Goal: Register for event/course: Sign up to attend an event or enroll in a course

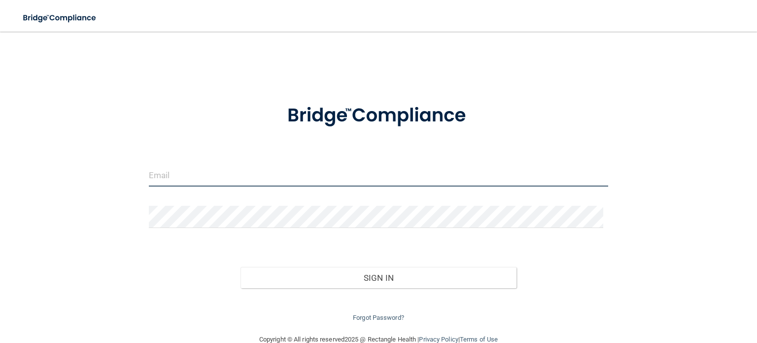
click at [237, 175] on input "email" at bounding box center [379, 175] width 460 height 22
click at [149, 173] on input "[EMAIL_ADDRESS][DOMAIN_NAME]" at bounding box center [379, 175] width 460 height 22
type input "[EMAIL_ADDRESS][DOMAIN_NAME]"
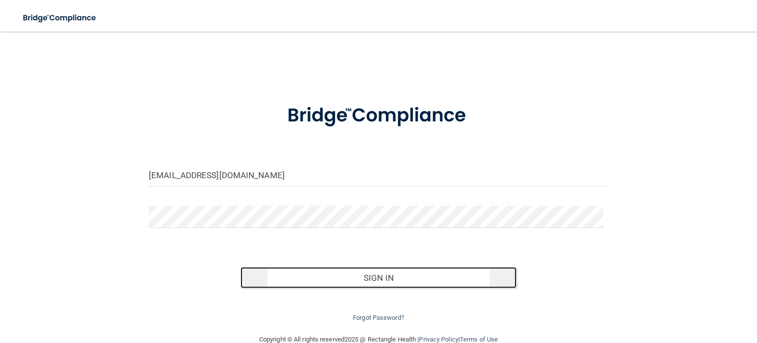
click at [364, 281] on button "Sign In" at bounding box center [379, 278] width 276 height 22
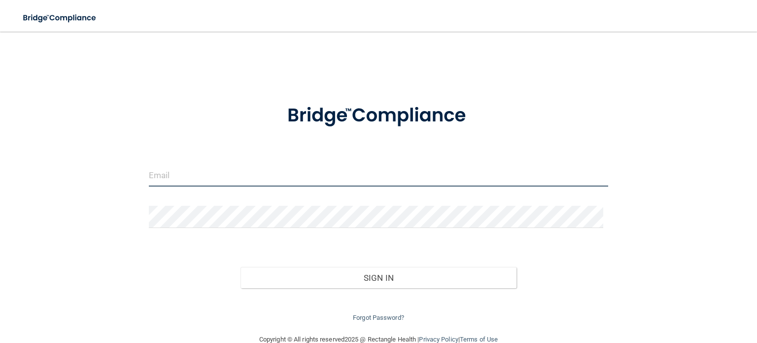
click at [161, 168] on input "email" at bounding box center [379, 175] width 460 height 22
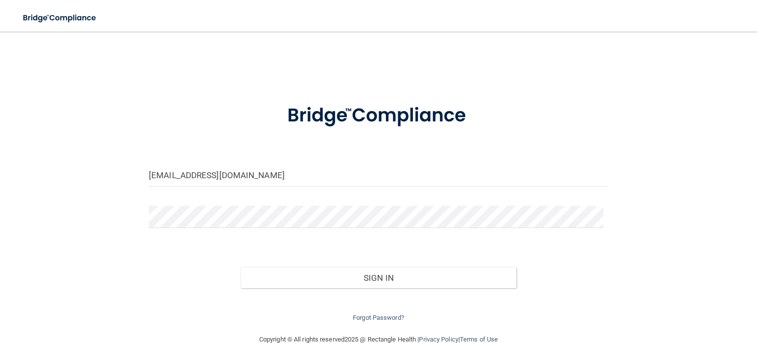
click at [144, 176] on div "[EMAIL_ADDRESS][DOMAIN_NAME]" at bounding box center [379, 179] width 474 height 30
click at [151, 175] on input "lnavea@svppmcs.com" at bounding box center [379, 175] width 460 height 22
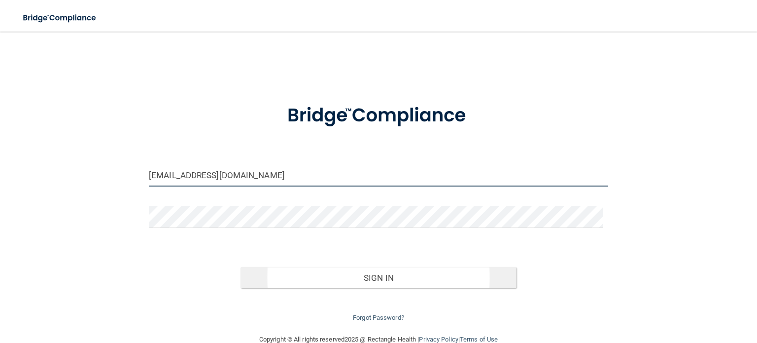
type input "[EMAIL_ADDRESS][DOMAIN_NAME]"
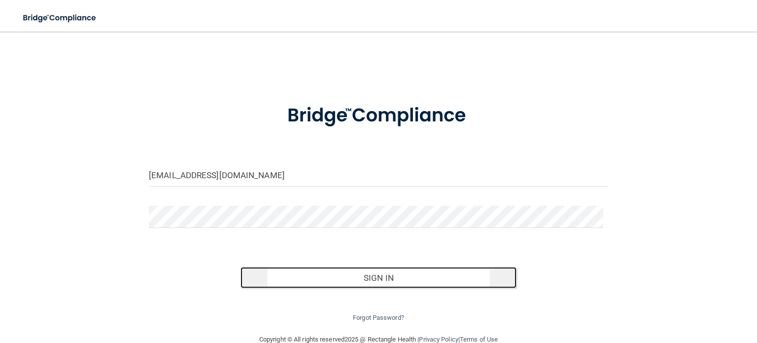
click at [359, 281] on button "Sign In" at bounding box center [379, 278] width 276 height 22
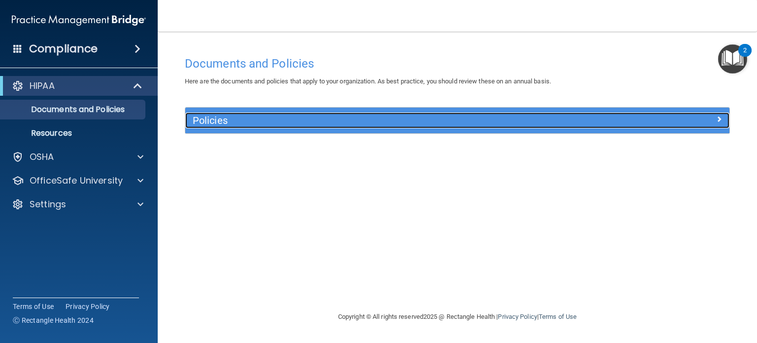
click at [321, 121] on h5 "Policies" at bounding box center [389, 120] width 393 height 11
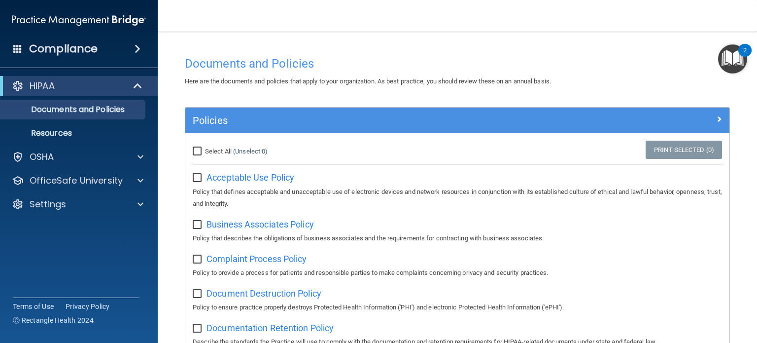
click at [194, 151] on input "Select All (Unselect 0) Unselect All" at bounding box center [198, 151] width 11 height 8
checkbox input "true"
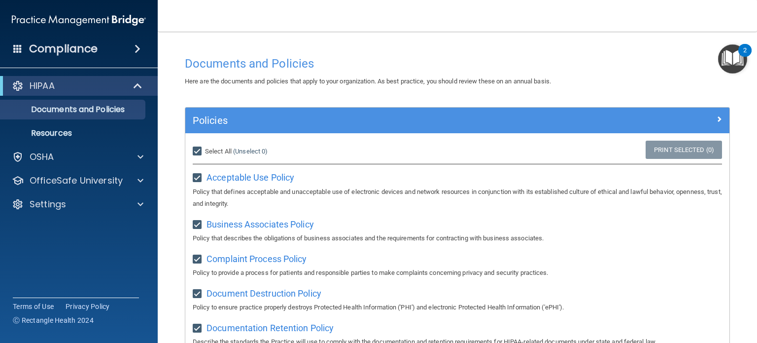
checkbox input "true"
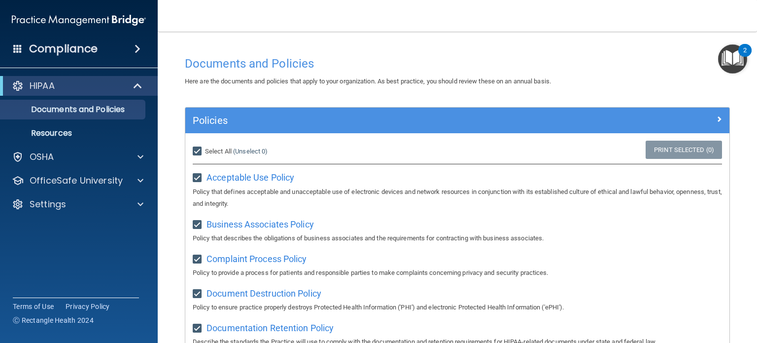
checkbox input "true"
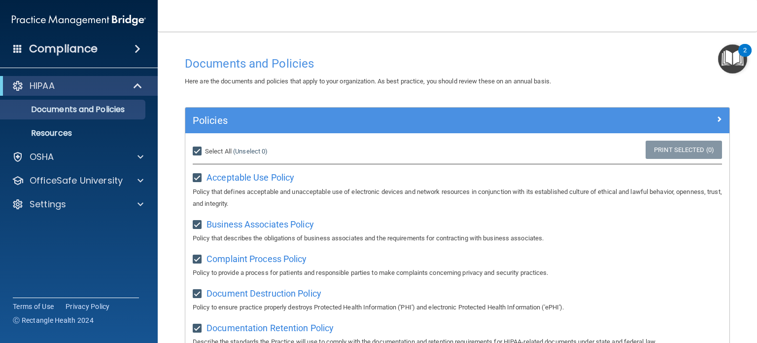
checkbox input "true"
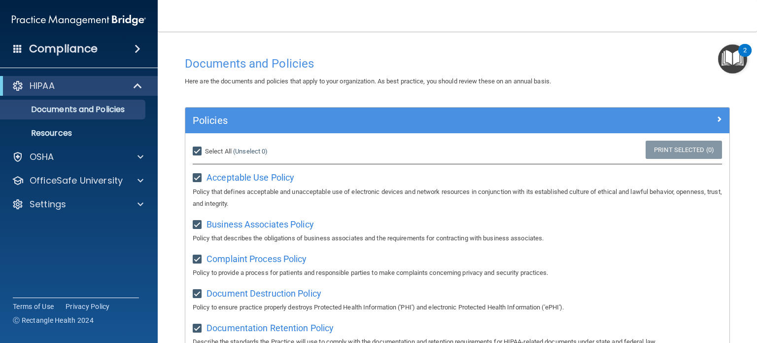
checkbox input "true"
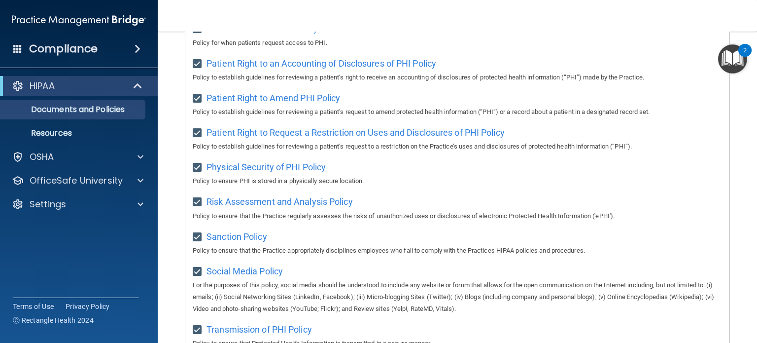
scroll to position [519, 0]
click at [106, 132] on p "Resources" at bounding box center [73, 133] width 135 height 10
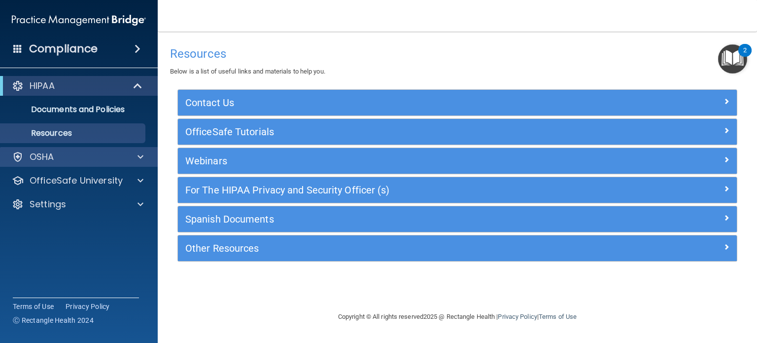
click at [99, 165] on div "OSHA" at bounding box center [79, 157] width 158 height 20
click at [138, 156] on span at bounding box center [141, 157] width 6 height 12
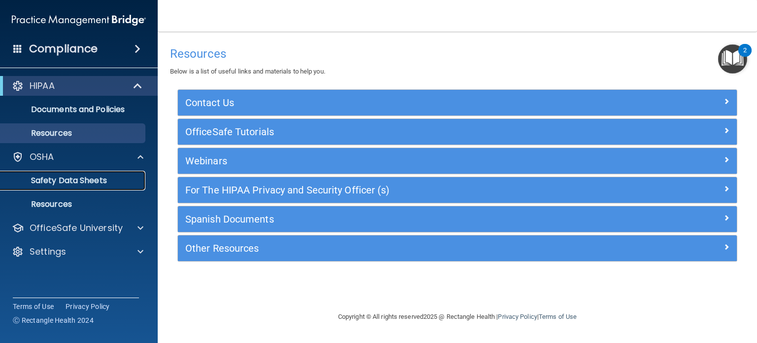
click at [105, 182] on p "Safety Data Sheets" at bounding box center [73, 181] width 135 height 10
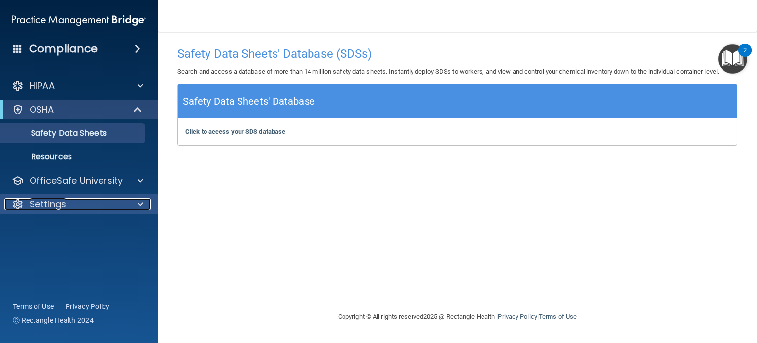
click at [73, 205] on div "Settings" at bounding box center [65, 204] width 122 height 12
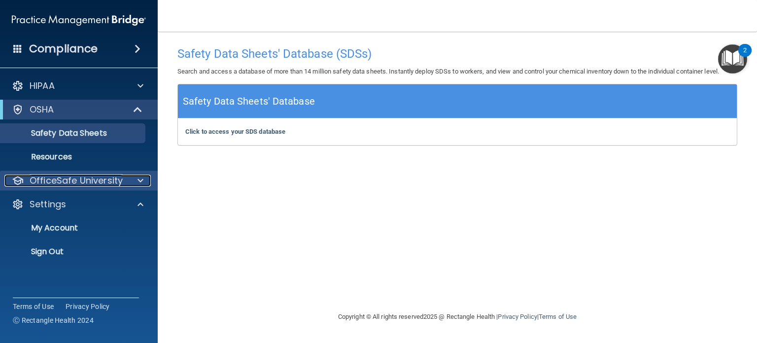
click at [81, 182] on p "OfficeSafe University" at bounding box center [76, 181] width 93 height 12
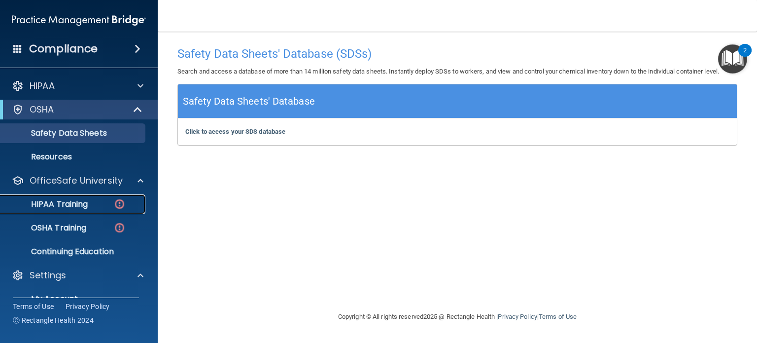
click at [79, 200] on p "HIPAA Training" at bounding box center [46, 204] width 81 height 10
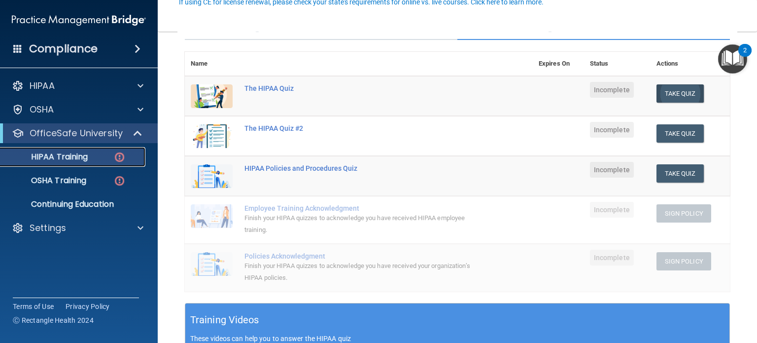
scroll to position [98, 0]
click at [681, 88] on button "Take Quiz" at bounding box center [680, 93] width 47 height 18
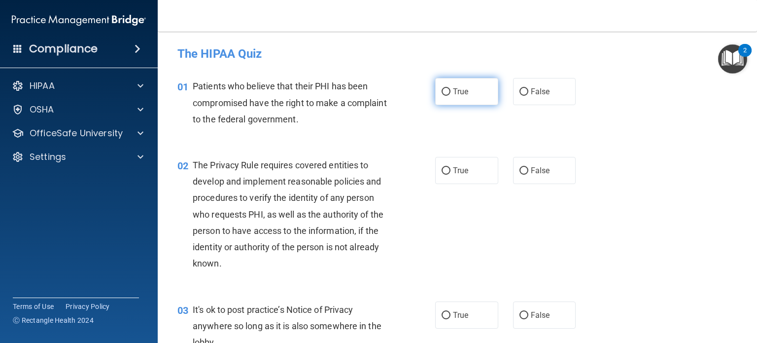
click at [442, 95] on input "True" at bounding box center [446, 91] width 9 height 7
radio input "true"
click at [442, 172] on input "True" at bounding box center [446, 170] width 9 height 7
radio input "true"
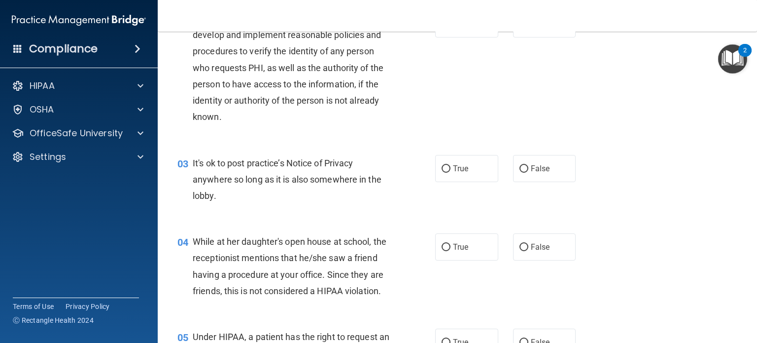
scroll to position [147, 0]
click at [442, 165] on input "True" at bounding box center [446, 168] width 9 height 7
radio input "true"
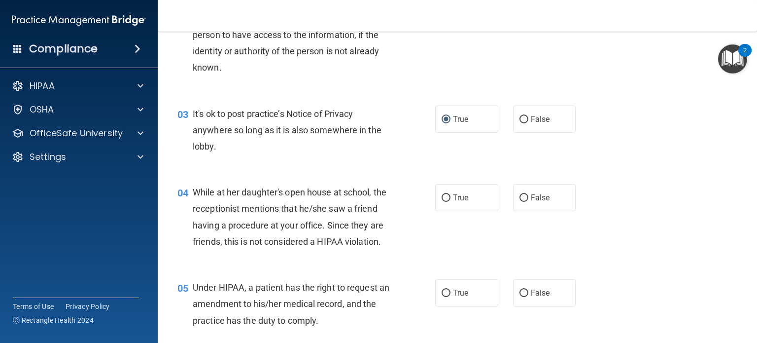
scroll to position [196, 0]
click at [520, 195] on input "False" at bounding box center [524, 197] width 9 height 7
radio input "true"
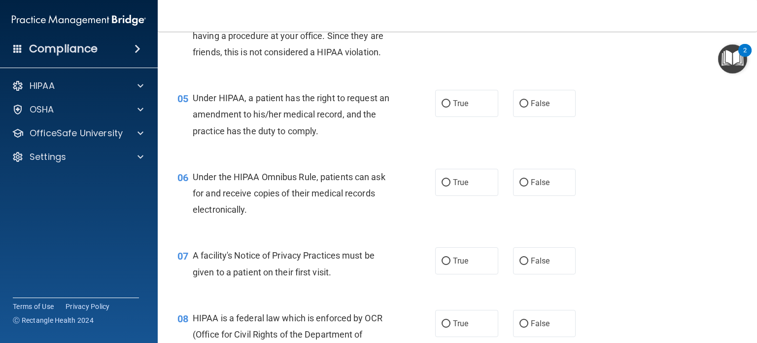
scroll to position [414, 0]
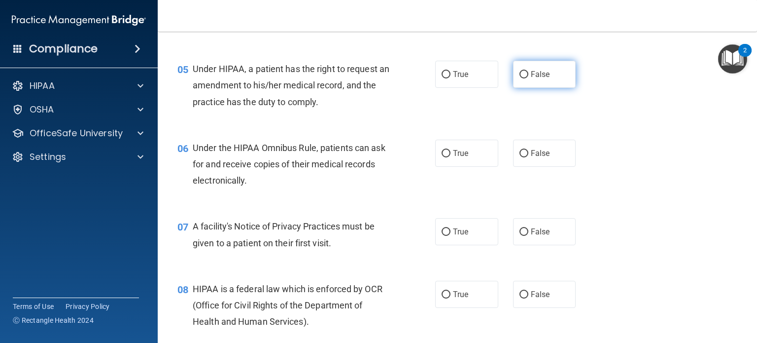
click at [520, 78] on input "False" at bounding box center [524, 74] width 9 height 7
radio input "true"
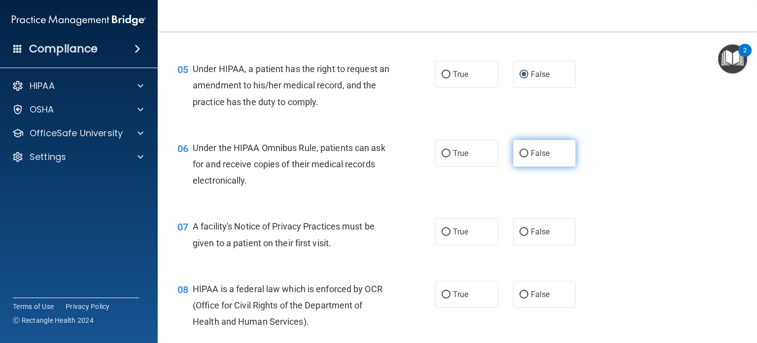
click at [520, 157] on input "False" at bounding box center [524, 153] width 9 height 7
radio input "true"
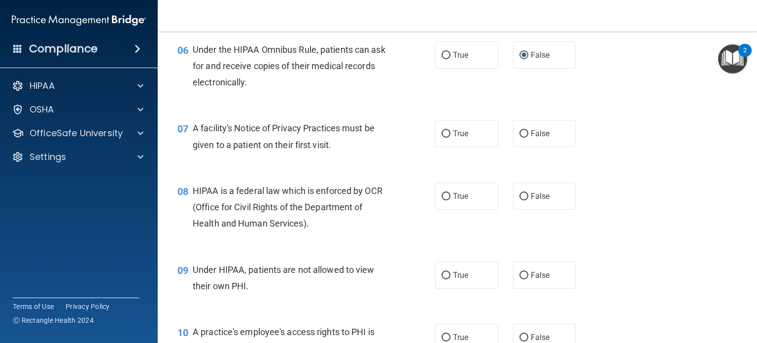
scroll to position [513, 0]
click at [442, 137] on input "True" at bounding box center [446, 133] width 9 height 7
radio input "true"
click at [443, 200] on input "True" at bounding box center [446, 195] width 9 height 7
radio input "true"
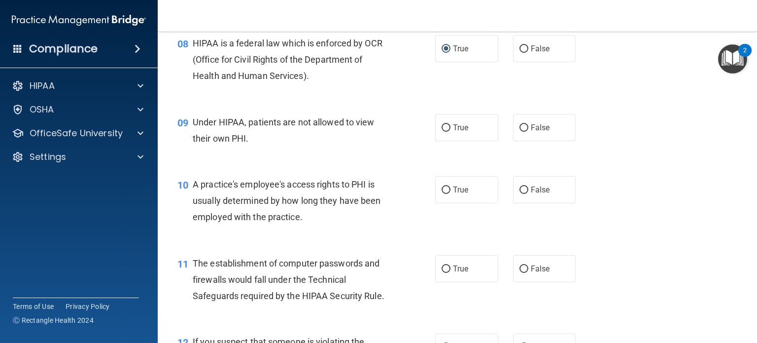
scroll to position [660, 0]
click at [520, 131] on input "False" at bounding box center [524, 127] width 9 height 7
radio input "true"
click at [520, 193] on input "False" at bounding box center [524, 189] width 9 height 7
radio input "true"
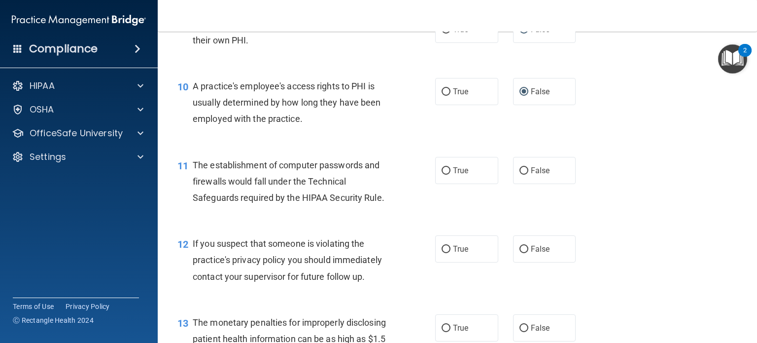
scroll to position [758, 0]
click at [442, 174] on input "True" at bounding box center [446, 170] width 9 height 7
radio input "true"
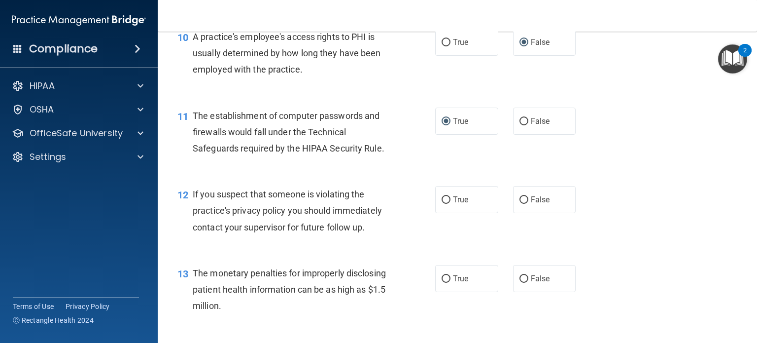
scroll to position [808, 0]
click at [442, 203] on input "True" at bounding box center [446, 199] width 9 height 7
radio input "true"
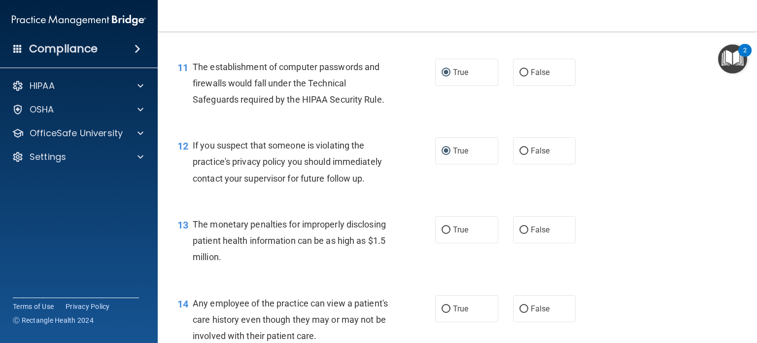
scroll to position [856, 0]
click at [442, 233] on input "True" at bounding box center [446, 229] width 9 height 7
radio input "true"
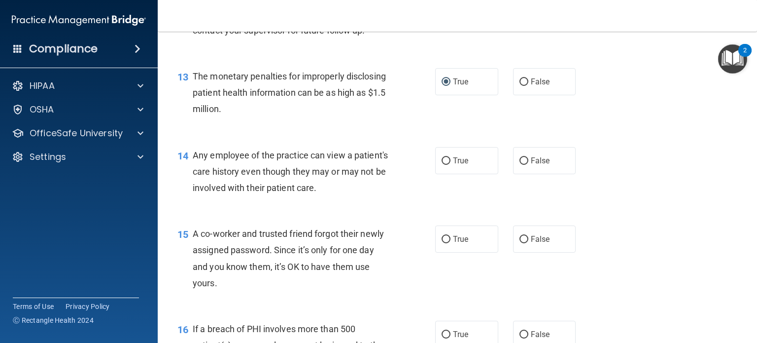
scroll to position [1004, 0]
click at [442, 165] on input "True" at bounding box center [446, 160] width 9 height 7
radio input "true"
click at [520, 165] on input "False" at bounding box center [524, 160] width 9 height 7
radio input "true"
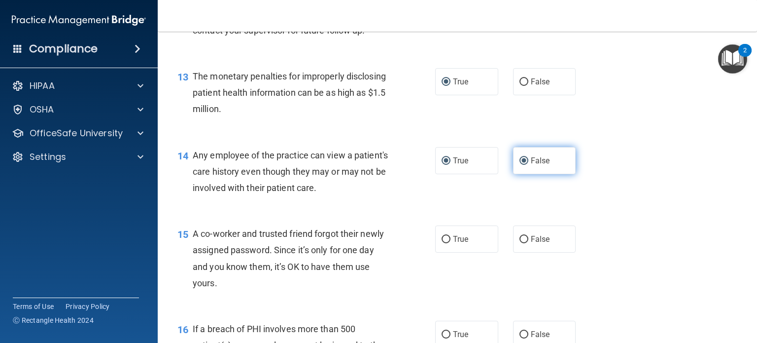
radio input "false"
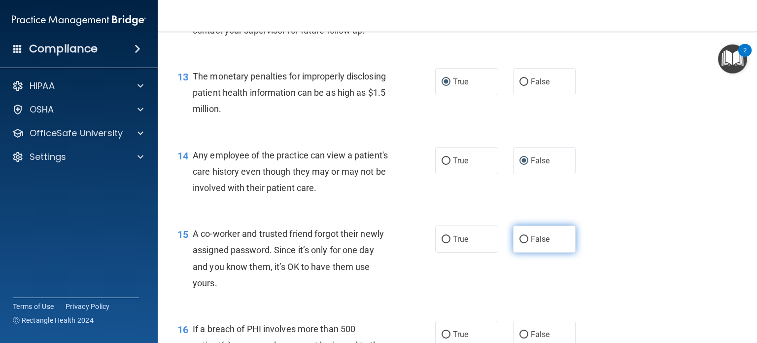
click at [520, 243] on input "False" at bounding box center [524, 239] width 9 height 7
radio input "true"
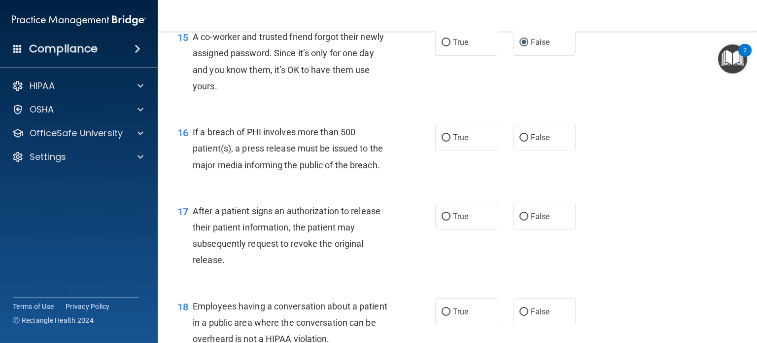
scroll to position [1201, 0]
click at [442, 141] on input "True" at bounding box center [446, 137] width 9 height 7
radio input "true"
click at [442, 220] on input "True" at bounding box center [446, 216] width 9 height 7
radio input "true"
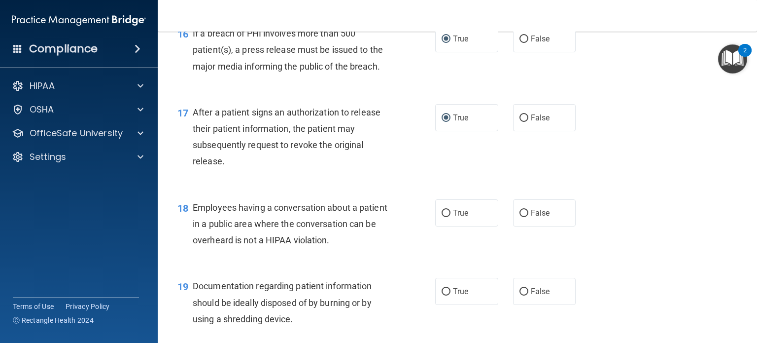
scroll to position [1300, 0]
click at [520, 216] on input "False" at bounding box center [524, 212] width 9 height 7
radio input "true"
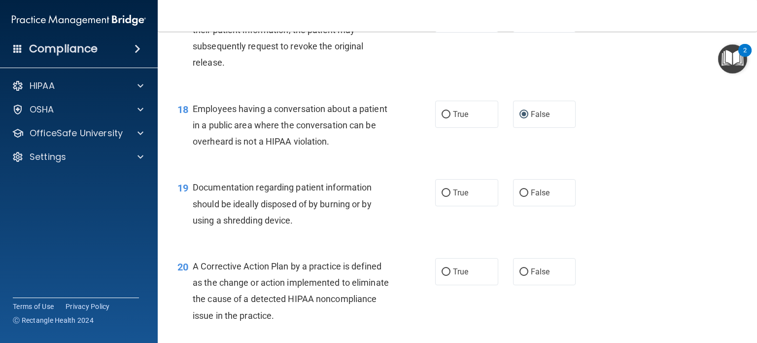
scroll to position [1398, 0]
click at [442, 196] on input "True" at bounding box center [446, 192] width 9 height 7
radio input "true"
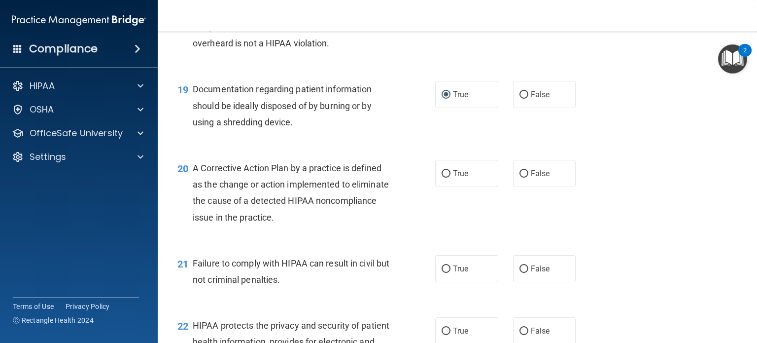
scroll to position [1496, 0]
click at [520, 177] on input "False" at bounding box center [524, 173] width 9 height 7
radio input "true"
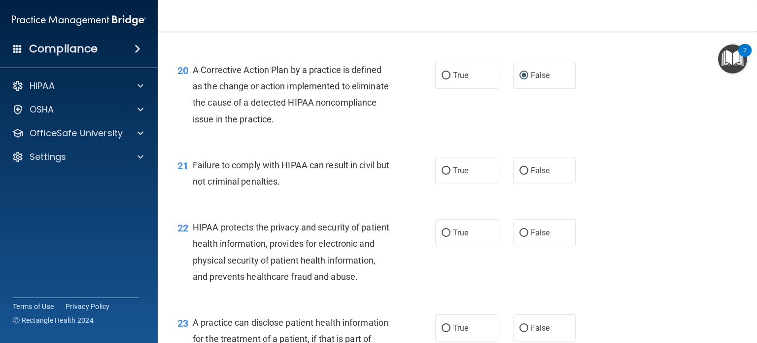
scroll to position [1594, 0]
click at [520, 174] on input "False" at bounding box center [524, 170] width 9 height 7
radio input "true"
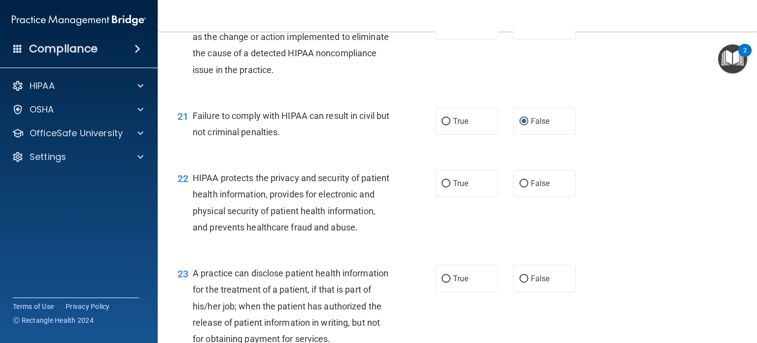
scroll to position [1644, 0]
click at [443, 187] on input "True" at bounding box center [446, 182] width 9 height 7
radio input "true"
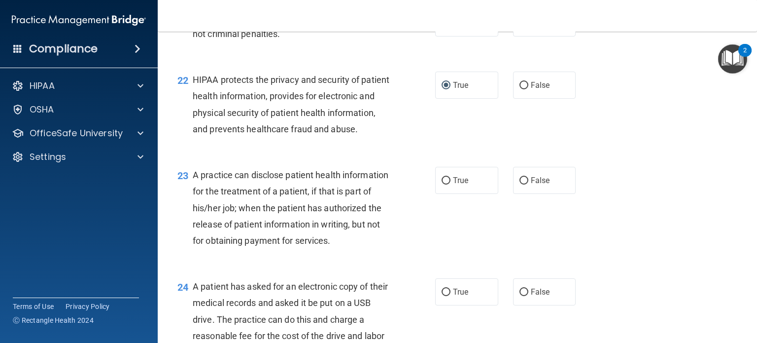
scroll to position [1742, 0]
click at [442, 184] on input "True" at bounding box center [446, 180] width 9 height 7
radio input "true"
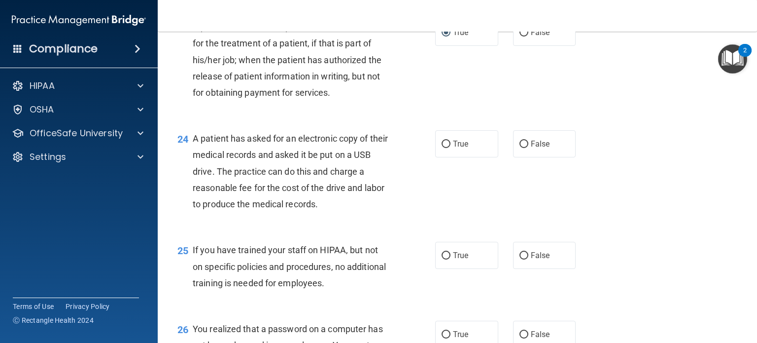
scroll to position [1890, 0]
click at [522, 147] on input "False" at bounding box center [524, 143] width 9 height 7
radio input "true"
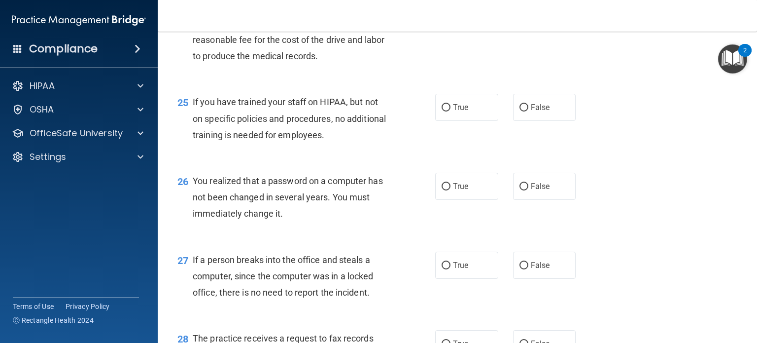
scroll to position [2038, 0]
click at [520, 111] on input "False" at bounding box center [524, 107] width 9 height 7
radio input "true"
click at [442, 190] on input "True" at bounding box center [446, 185] width 9 height 7
radio input "true"
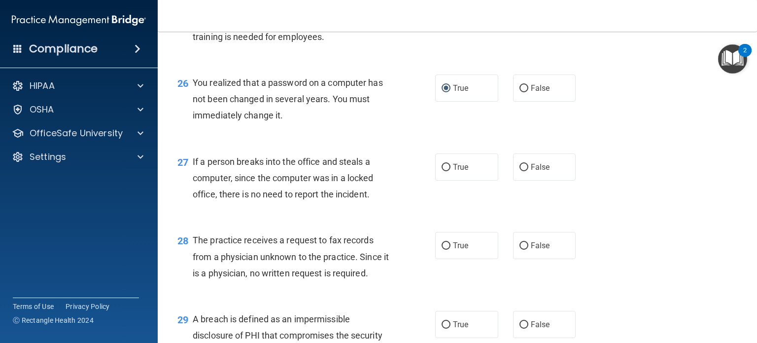
scroll to position [2136, 0]
click at [520, 171] on input "False" at bounding box center [524, 166] width 9 height 7
radio input "true"
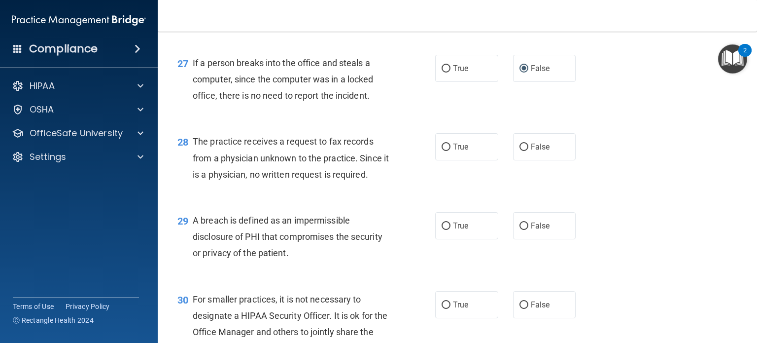
scroll to position [2234, 0]
click at [520, 150] on input "False" at bounding box center [524, 146] width 9 height 7
radio input "true"
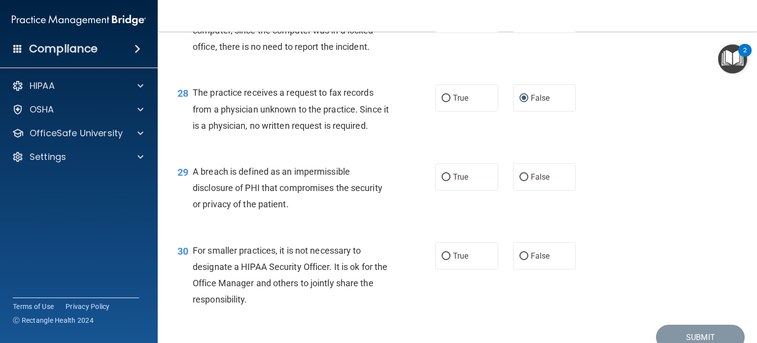
scroll to position [2283, 0]
click at [443, 180] on input "True" at bounding box center [446, 176] width 9 height 7
radio input "true"
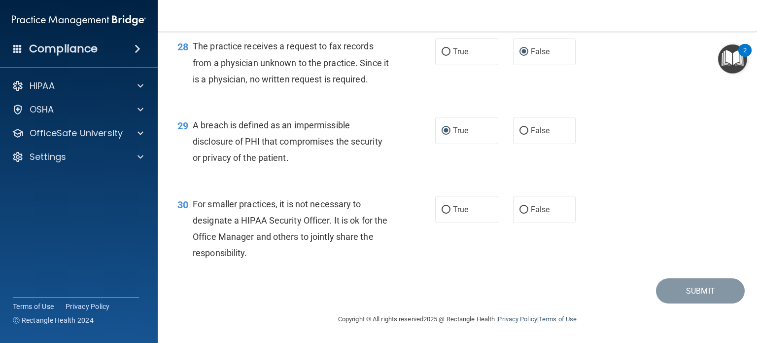
scroll to position [2378, 0]
click at [522, 208] on input "False" at bounding box center [524, 209] width 9 height 7
radio input "true"
click at [686, 285] on button "Submit" at bounding box center [700, 290] width 89 height 25
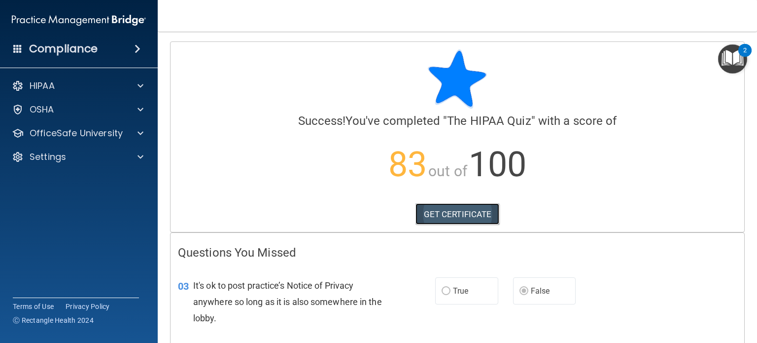
click at [463, 214] on link "GET CERTIFICATE" at bounding box center [458, 214] width 84 height 22
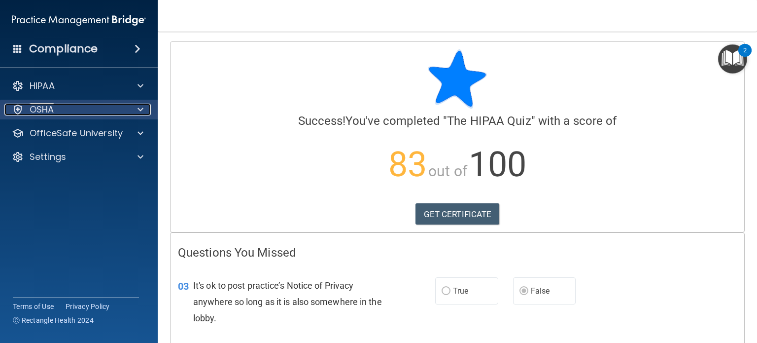
click at [134, 109] on div at bounding box center [139, 110] width 25 height 12
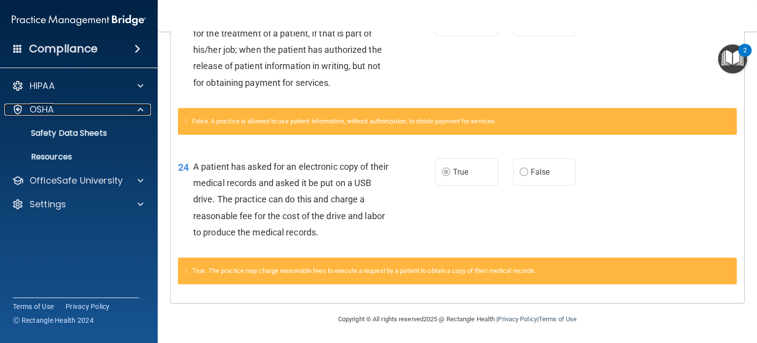
scroll to position [650, 0]
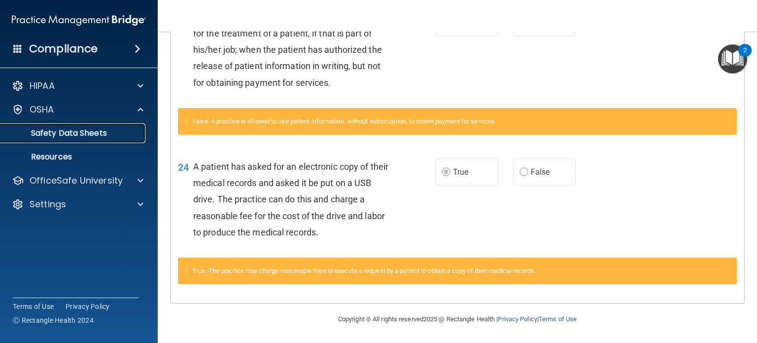
click at [99, 132] on p "Safety Data Sheets" at bounding box center [73, 133] width 135 height 10
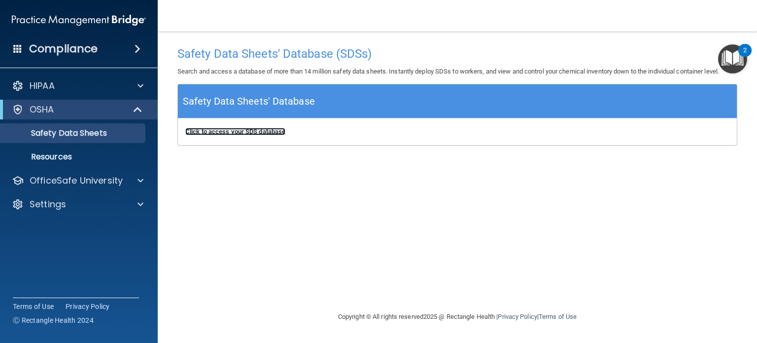
click at [227, 128] on b "Click to access your SDS database" at bounding box center [235, 131] width 100 height 7
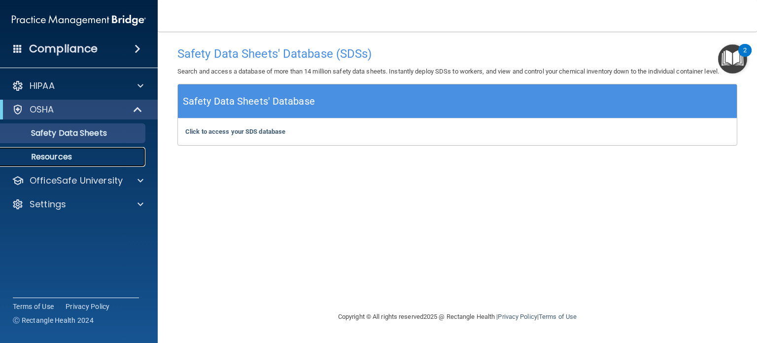
click at [77, 158] on p "Resources" at bounding box center [73, 157] width 135 height 10
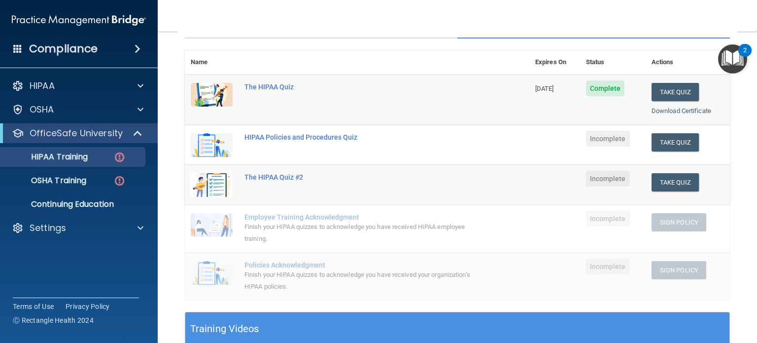
scroll to position [99, 0]
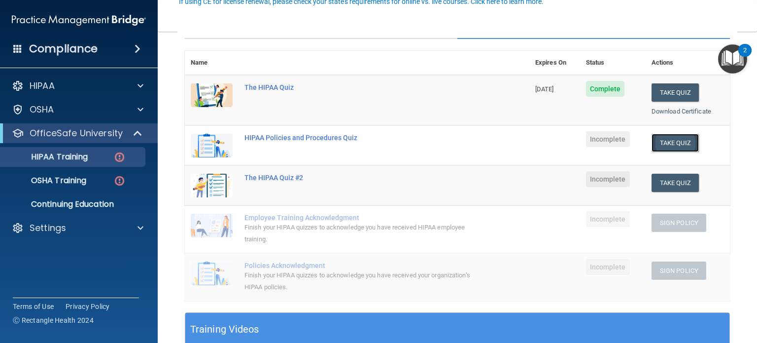
click at [673, 142] on button "Take Quiz" at bounding box center [675, 143] width 47 height 18
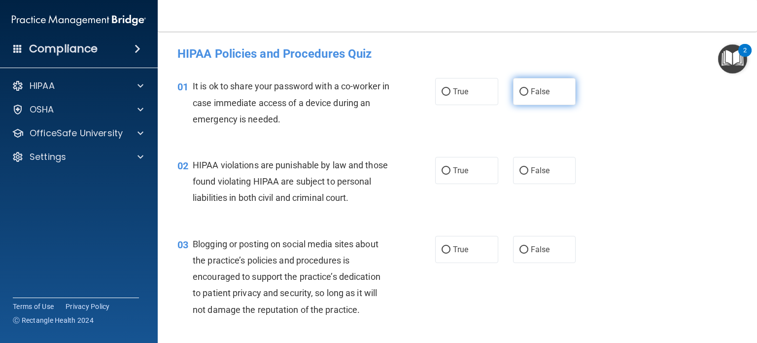
click at [520, 92] on input "False" at bounding box center [524, 91] width 9 height 7
radio input "true"
click at [442, 169] on input "True" at bounding box center [446, 170] width 9 height 7
radio input "true"
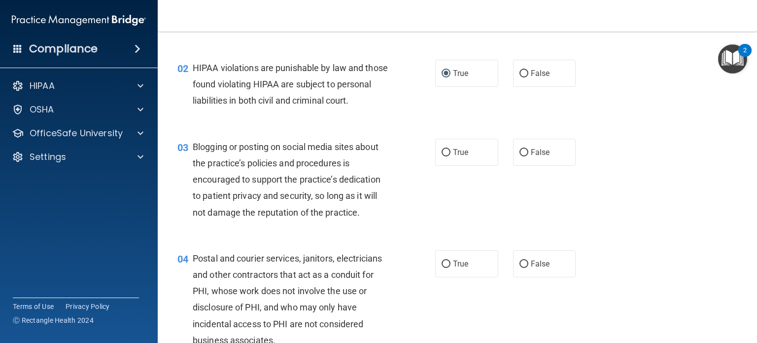
scroll to position [98, 0]
click at [442, 156] on input "True" at bounding box center [446, 151] width 9 height 7
radio input "true"
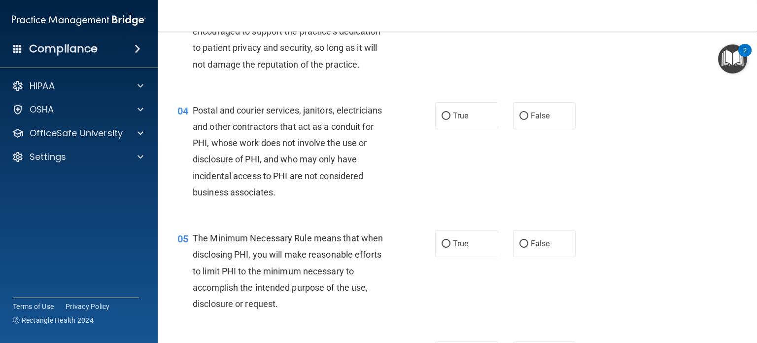
scroll to position [246, 0]
click at [442, 119] on input "True" at bounding box center [446, 115] width 9 height 7
radio input "true"
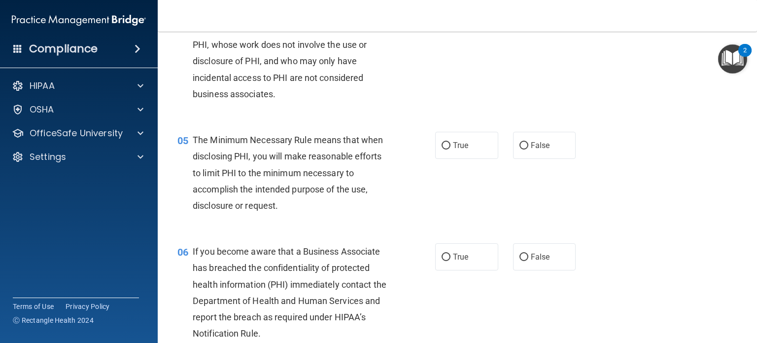
scroll to position [344, 0]
click at [442, 149] on input "True" at bounding box center [446, 145] width 9 height 7
radio input "true"
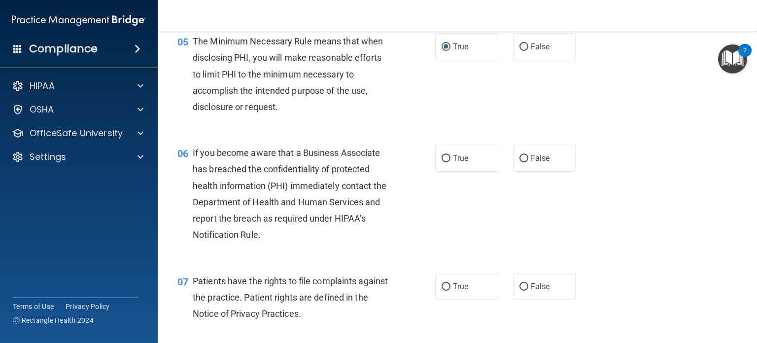
scroll to position [442, 0]
click at [442, 162] on input "True" at bounding box center [446, 157] width 9 height 7
radio input "true"
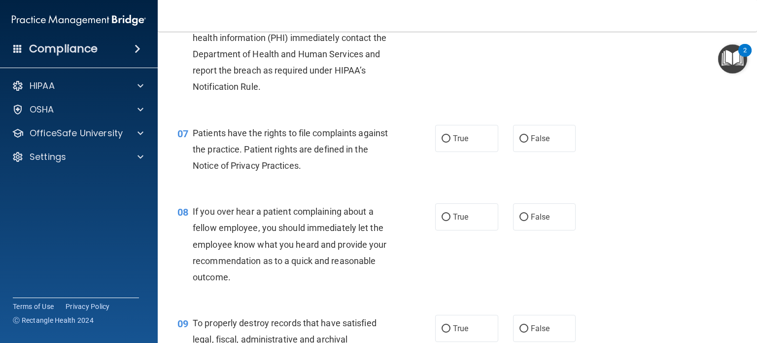
scroll to position [590, 0]
click at [442, 142] on input "True" at bounding box center [446, 138] width 9 height 7
radio input "true"
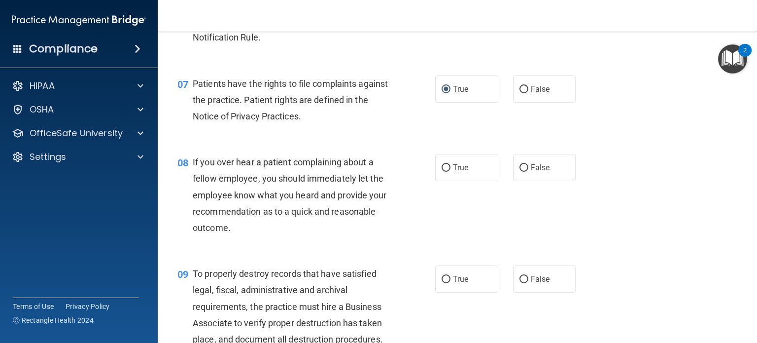
scroll to position [639, 0]
click at [523, 172] on input "False" at bounding box center [524, 167] width 9 height 7
radio input "true"
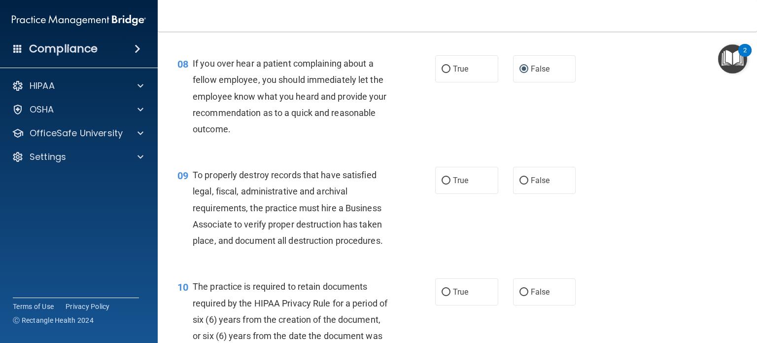
scroll to position [738, 0]
click at [442, 184] on input "True" at bounding box center [446, 180] width 9 height 7
radio input "true"
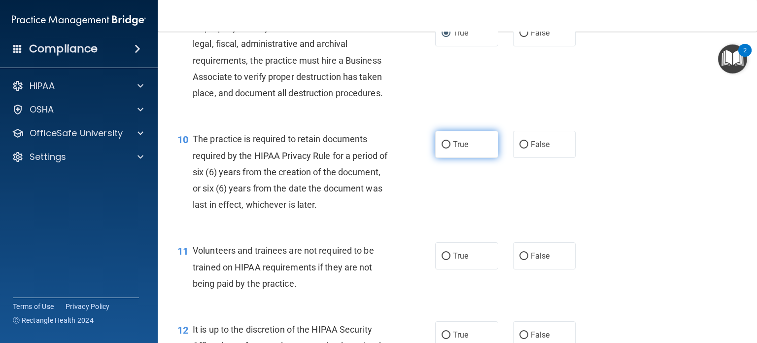
scroll to position [885, 0]
click at [443, 148] on input "True" at bounding box center [446, 144] width 9 height 7
radio input "true"
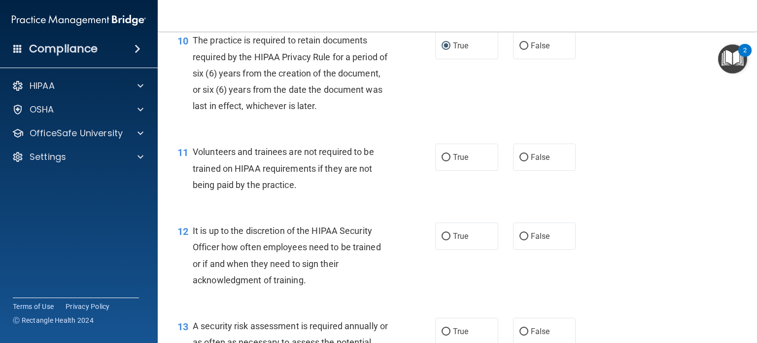
scroll to position [984, 0]
drag, startPoint x: 520, startPoint y: 173, endPoint x: 515, endPoint y: 175, distance: 5.5
click at [520, 161] on input "False" at bounding box center [524, 156] width 9 height 7
radio input "true"
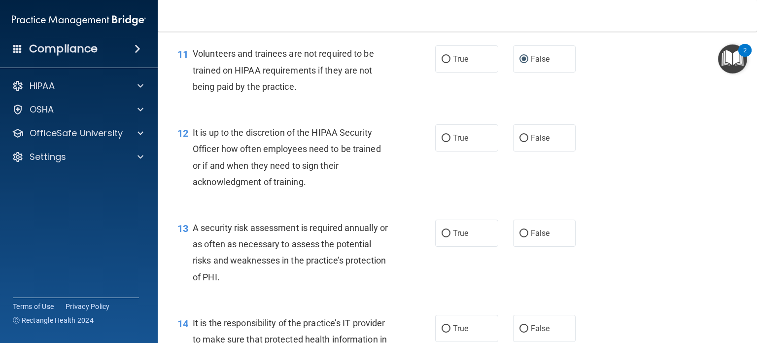
scroll to position [1082, 0]
click at [520, 142] on input "False" at bounding box center [524, 137] width 9 height 7
radio input "true"
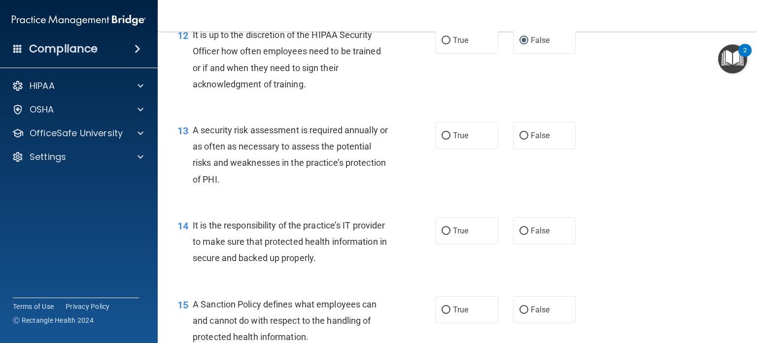
scroll to position [1180, 0]
click at [442, 139] on input "True" at bounding box center [446, 135] width 9 height 7
radio input "true"
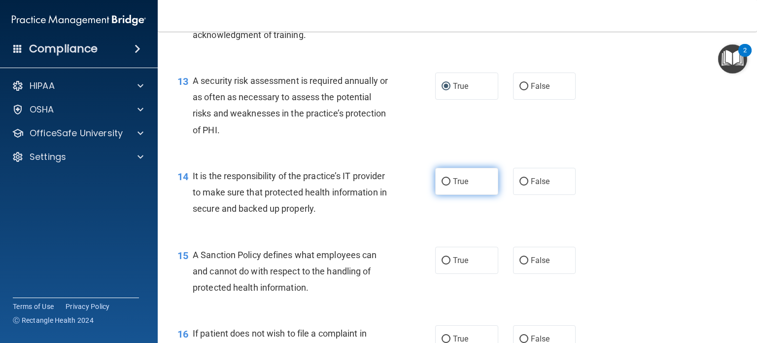
scroll to position [1229, 0]
click at [442, 185] on input "True" at bounding box center [446, 180] width 9 height 7
radio input "true"
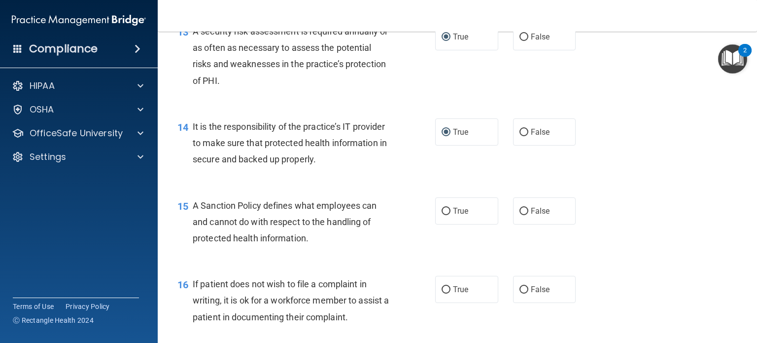
scroll to position [1278, 0]
click at [444, 215] on input "True" at bounding box center [446, 211] width 9 height 7
radio input "true"
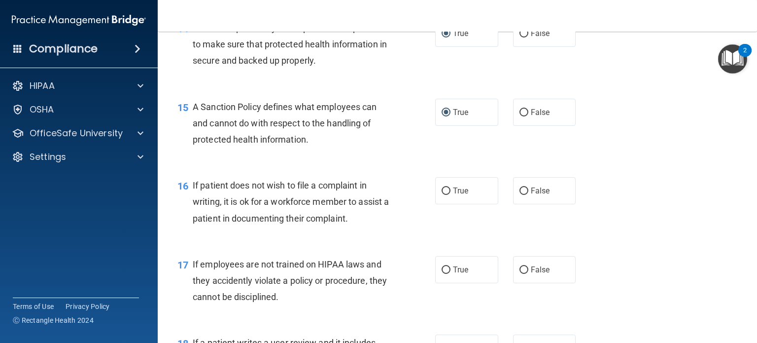
scroll to position [1377, 0]
click at [442, 195] on input "True" at bounding box center [446, 190] width 9 height 7
radio input "true"
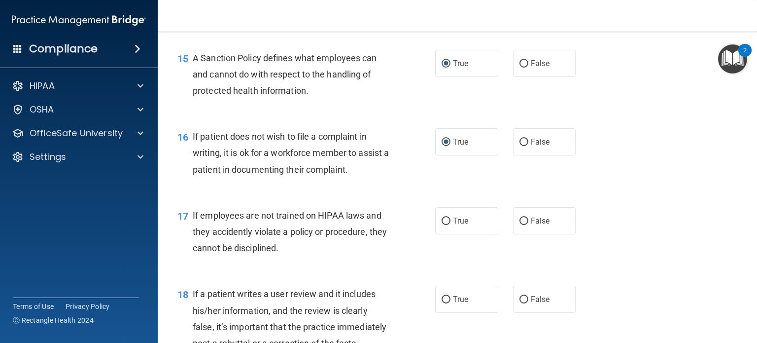
scroll to position [1426, 0]
click at [520, 224] on input "False" at bounding box center [524, 220] width 9 height 7
radio input "true"
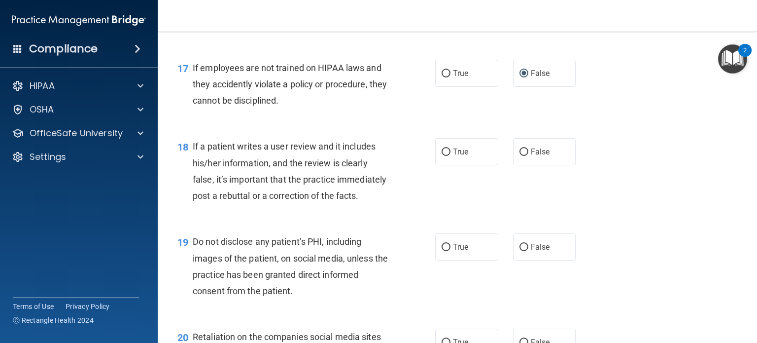
scroll to position [1573, 0]
drag, startPoint x: 444, startPoint y: 167, endPoint x: 433, endPoint y: 179, distance: 16.1
click at [443, 155] on input "True" at bounding box center [446, 151] width 9 height 7
radio input "true"
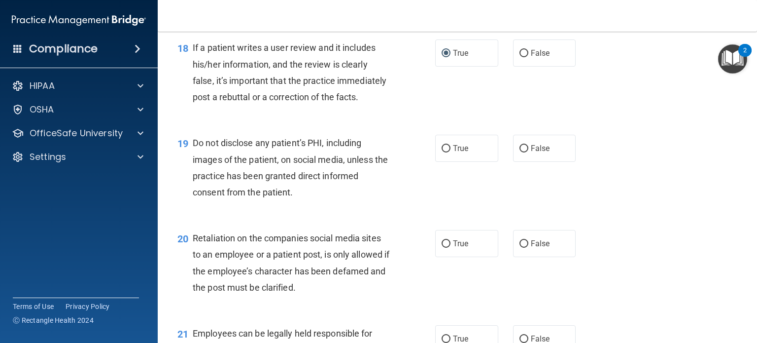
scroll to position [1672, 0]
click at [444, 152] on input "True" at bounding box center [446, 147] width 9 height 7
radio input "true"
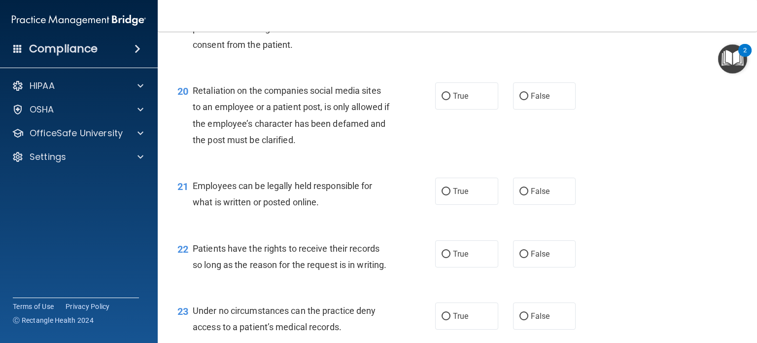
scroll to position [1819, 0]
click at [520, 100] on input "False" at bounding box center [524, 95] width 9 height 7
radio input "true"
click at [442, 195] on input "True" at bounding box center [446, 190] width 9 height 7
radio input "true"
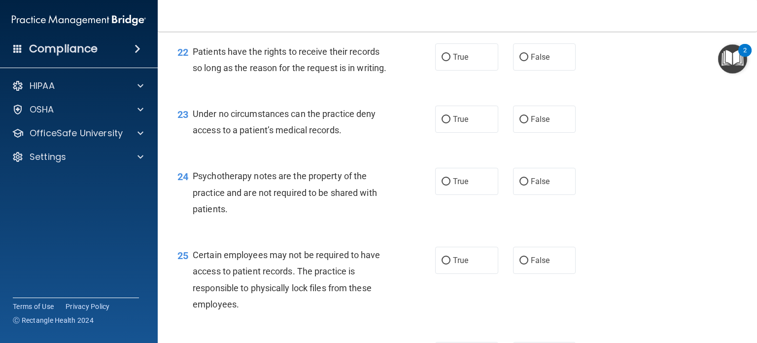
scroll to position [2016, 0]
click at [442, 61] on input "True" at bounding box center [446, 57] width 9 height 7
radio input "true"
click at [442, 123] on input "True" at bounding box center [446, 119] width 9 height 7
radio input "true"
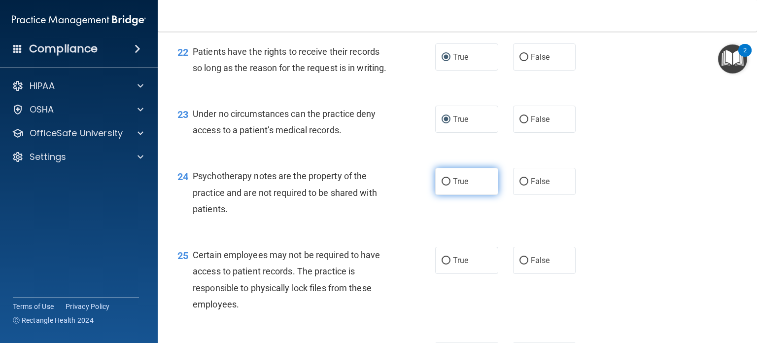
click at [442, 185] on input "True" at bounding box center [446, 181] width 9 height 7
radio input "true"
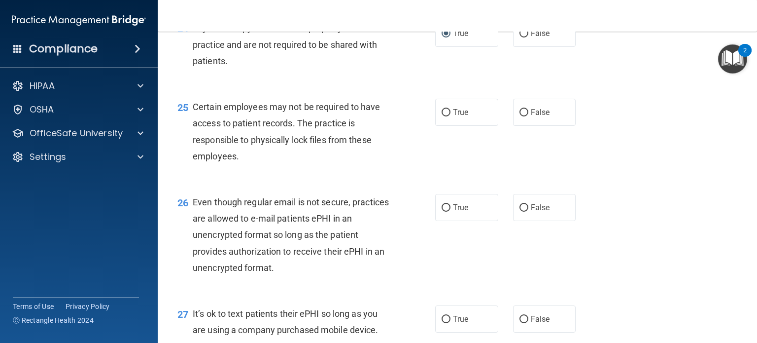
scroll to position [2163, 0]
click at [442, 116] on input "True" at bounding box center [446, 112] width 9 height 7
radio input "true"
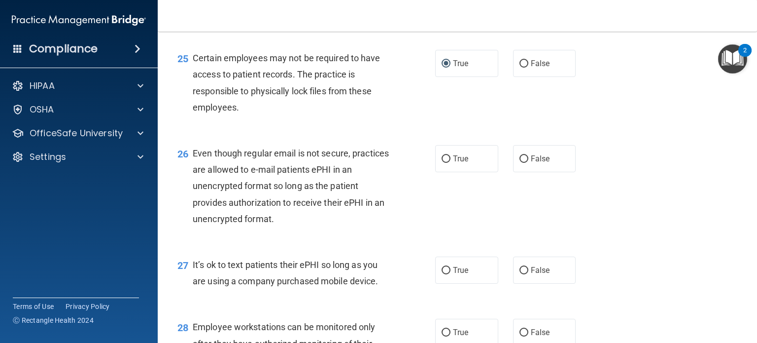
scroll to position [2213, 0]
click at [520, 162] on input "False" at bounding box center [524, 158] width 9 height 7
radio input "true"
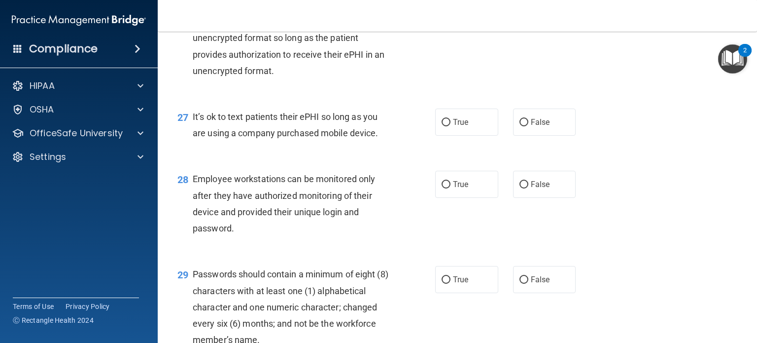
scroll to position [2361, 0]
click at [520, 126] on input "False" at bounding box center [524, 121] width 9 height 7
radio input "true"
click at [520, 188] on input "False" at bounding box center [524, 183] width 9 height 7
radio input "true"
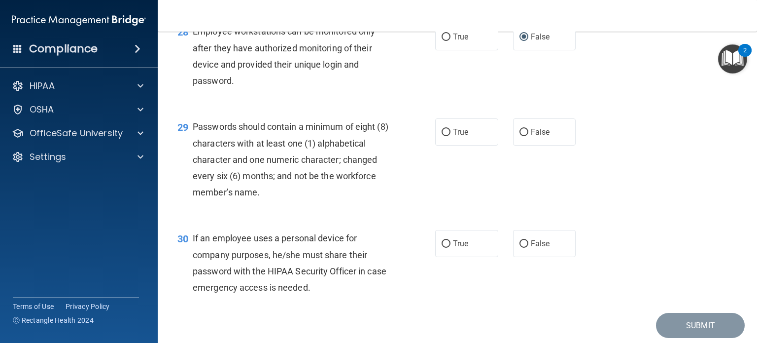
scroll to position [2508, 0]
click at [437, 145] on label "True" at bounding box center [466, 131] width 63 height 27
click at [442, 136] on input "True" at bounding box center [446, 131] width 9 height 7
radio input "true"
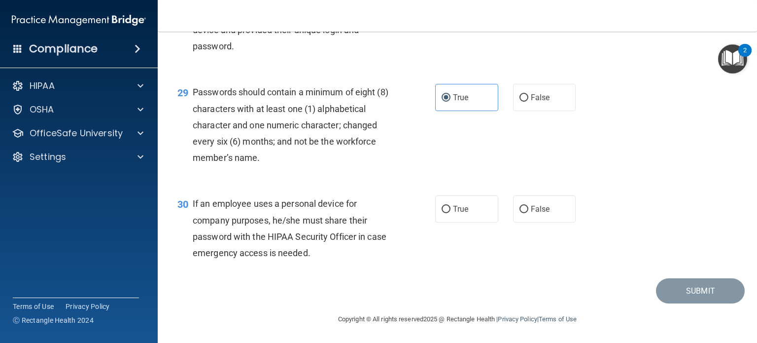
scroll to position [2591, 0]
click at [442, 211] on input "True" at bounding box center [446, 209] width 9 height 7
radio input "true"
click at [680, 283] on button "Submit" at bounding box center [700, 290] width 89 height 25
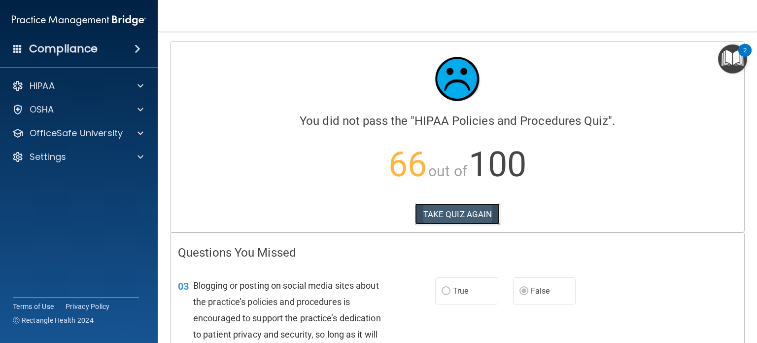
click at [455, 214] on button "TAKE QUIZ AGAIN" at bounding box center [457, 214] width 85 height 22
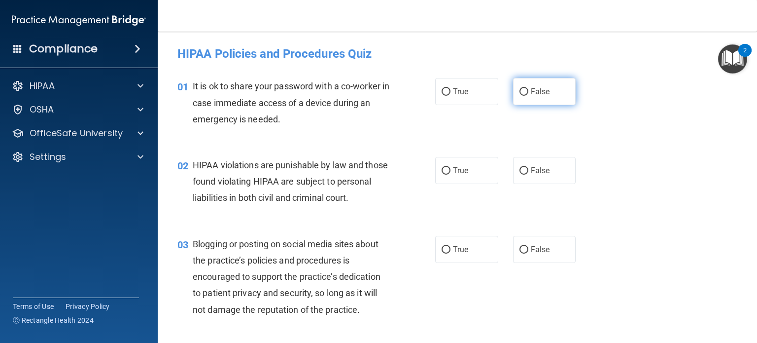
click at [522, 92] on input "False" at bounding box center [524, 91] width 9 height 7
radio input "true"
click at [443, 170] on input "True" at bounding box center [446, 170] width 9 height 7
radio input "true"
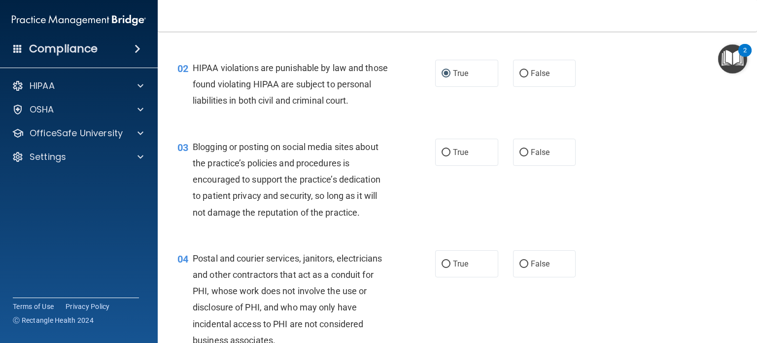
scroll to position [98, 0]
click at [520, 156] on input "False" at bounding box center [524, 151] width 9 height 7
radio input "true"
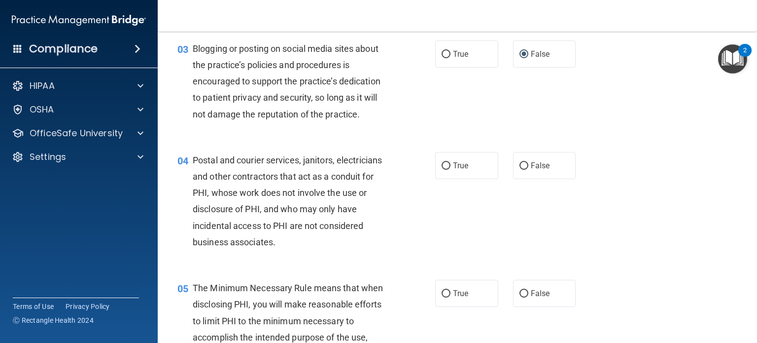
scroll to position [196, 0]
click at [442, 169] on input "True" at bounding box center [446, 165] width 9 height 7
radio input "true"
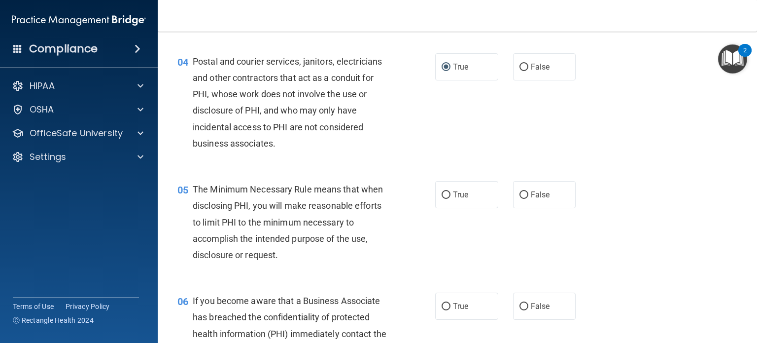
scroll to position [294, 0]
click at [442, 198] on input "True" at bounding box center [446, 194] width 9 height 7
radio input "true"
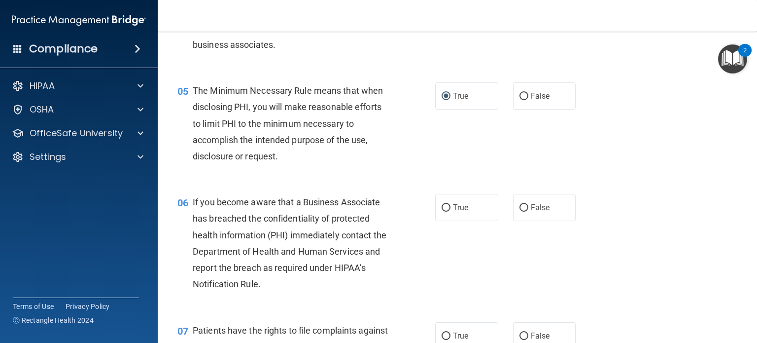
scroll to position [392, 0]
click at [520, 212] on input "False" at bounding box center [524, 207] width 9 height 7
radio input "true"
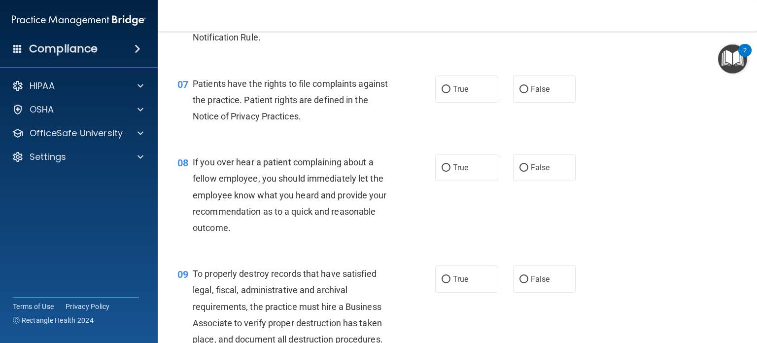
scroll to position [639, 0]
click at [442, 93] on input "True" at bounding box center [446, 89] width 9 height 7
radio input "true"
click at [520, 172] on input "False" at bounding box center [524, 167] width 9 height 7
radio input "true"
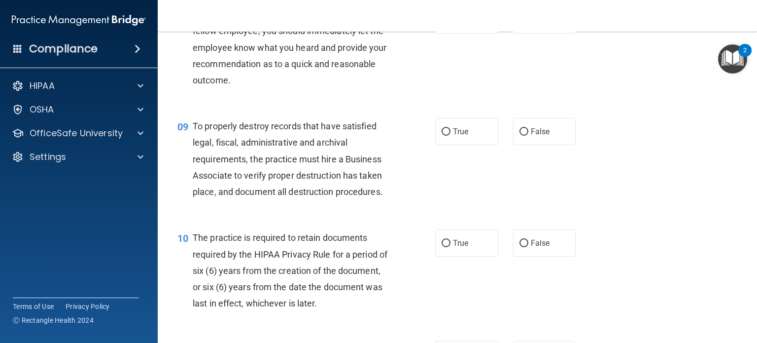
scroll to position [787, 0]
click at [520, 135] on input "False" at bounding box center [524, 131] width 9 height 7
radio input "true"
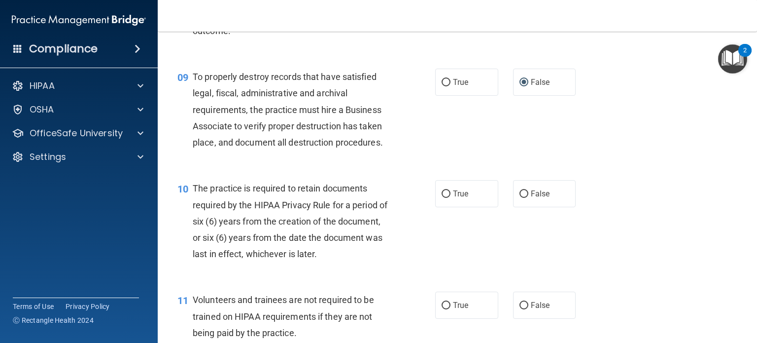
scroll to position [836, 0]
drag, startPoint x: 441, startPoint y: 207, endPoint x: 447, endPoint y: 220, distance: 14.4
click at [442, 197] on input "True" at bounding box center [446, 193] width 9 height 7
radio input "true"
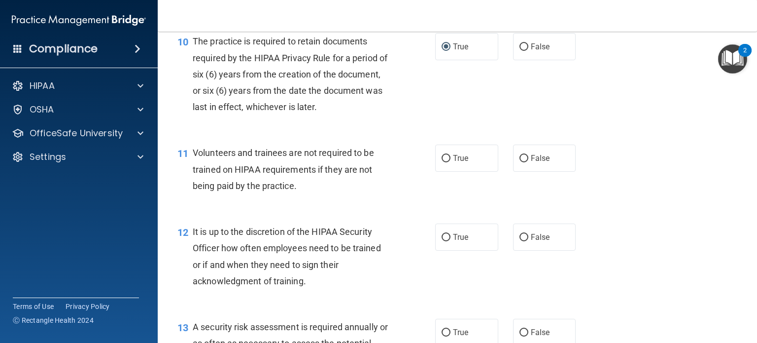
scroll to position [983, 0]
click at [520, 162] on input "False" at bounding box center [524, 157] width 9 height 7
radio input "true"
click at [446, 241] on input "True" at bounding box center [446, 236] width 9 height 7
radio input "true"
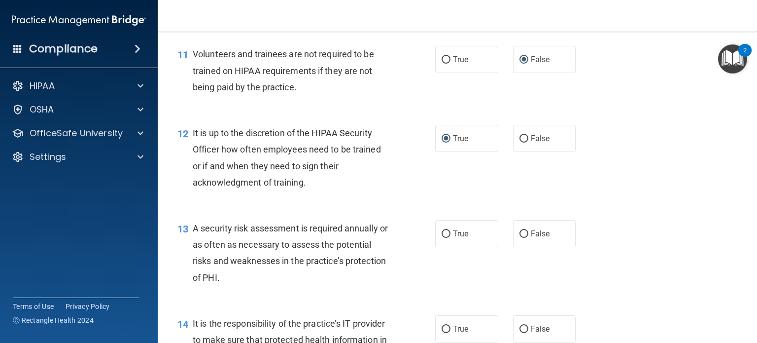
scroll to position [1082, 0]
click at [444, 237] on input "True" at bounding box center [446, 233] width 9 height 7
radio input "true"
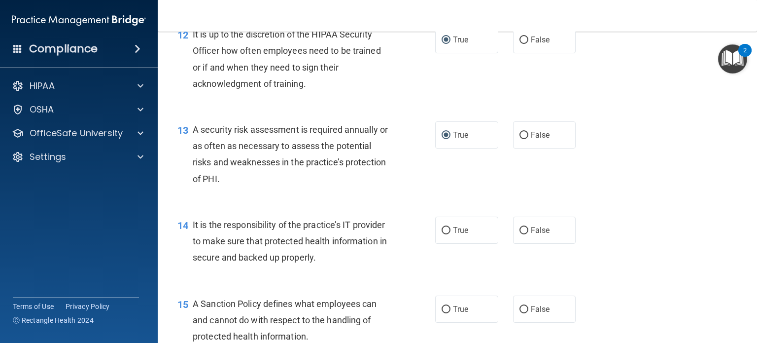
scroll to position [1180, 0]
click at [520, 234] on input "False" at bounding box center [524, 229] width 9 height 7
radio input "true"
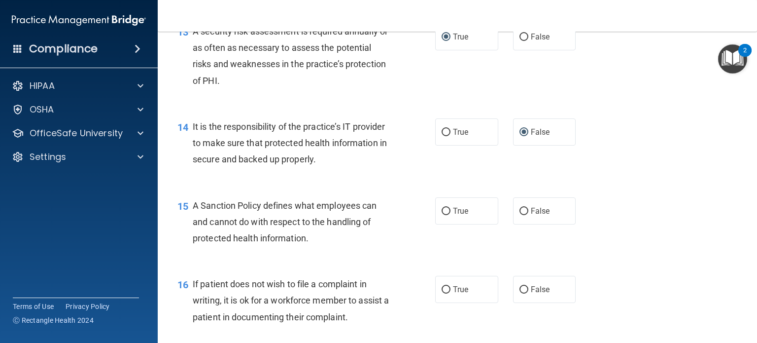
scroll to position [1278, 0]
click at [520, 214] on input "False" at bounding box center [524, 210] width 9 height 7
radio input "true"
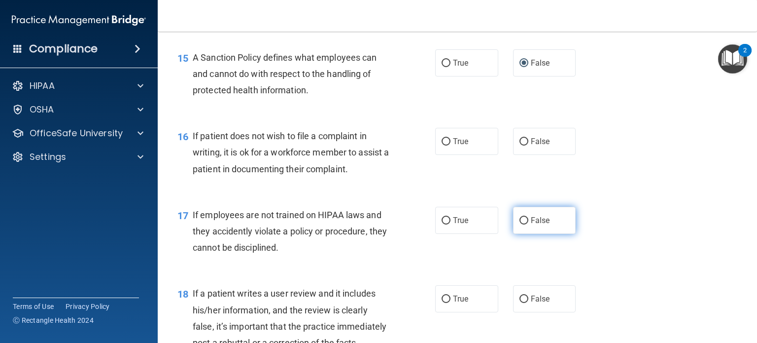
scroll to position [1426, 0]
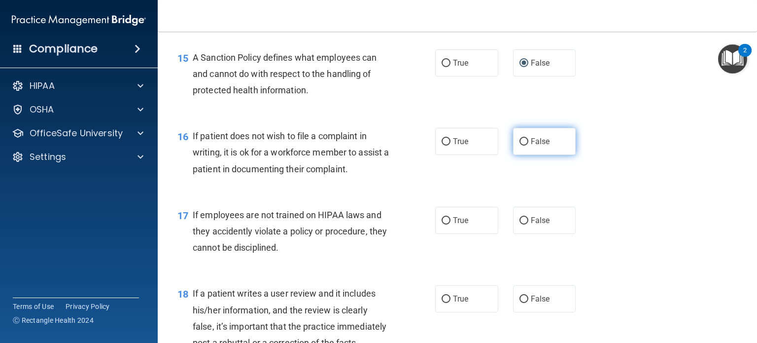
drag, startPoint x: 517, startPoint y: 158, endPoint x: 512, endPoint y: 165, distance: 8.6
click at [520, 145] on input "False" at bounding box center [524, 141] width 9 height 7
radio input "true"
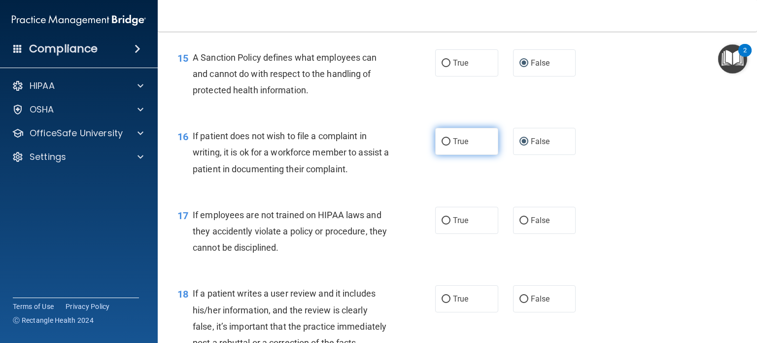
click at [442, 145] on input "True" at bounding box center [446, 141] width 9 height 7
radio input "true"
radio input "false"
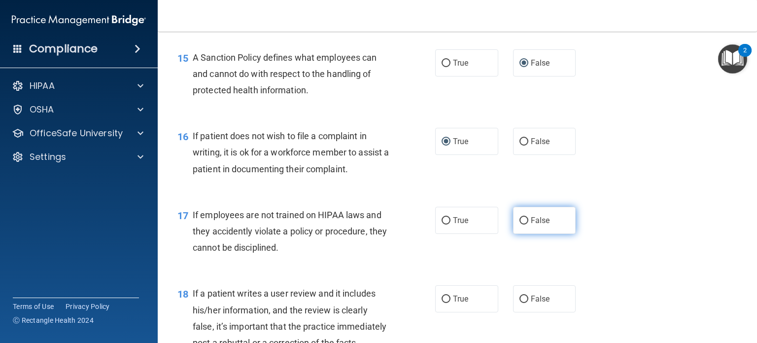
click at [520, 224] on input "False" at bounding box center [524, 220] width 9 height 7
radio input "true"
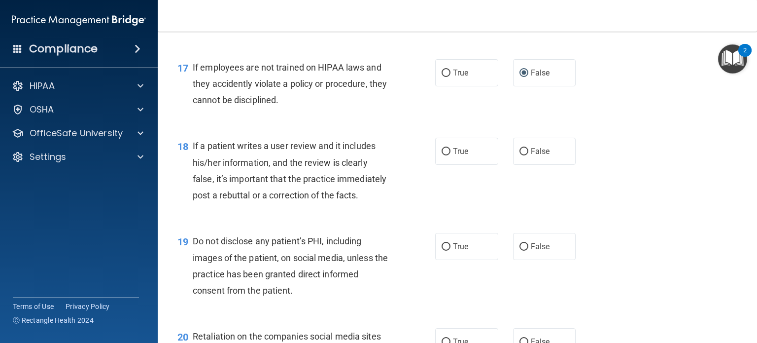
scroll to position [1574, 0]
click at [520, 155] on input "False" at bounding box center [524, 150] width 9 height 7
radio input "true"
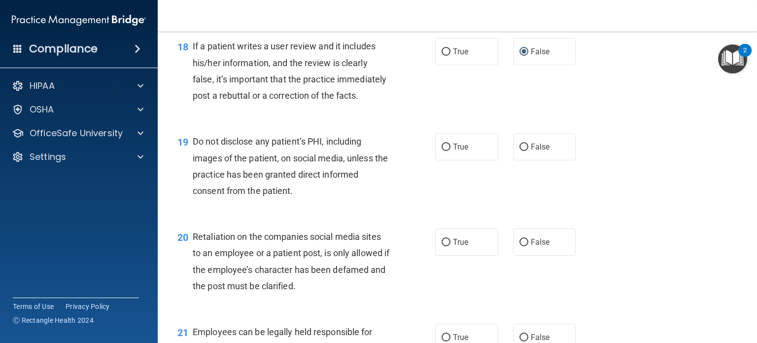
scroll to position [1672, 0]
click at [442, 151] on input "True" at bounding box center [446, 147] width 9 height 7
radio input "true"
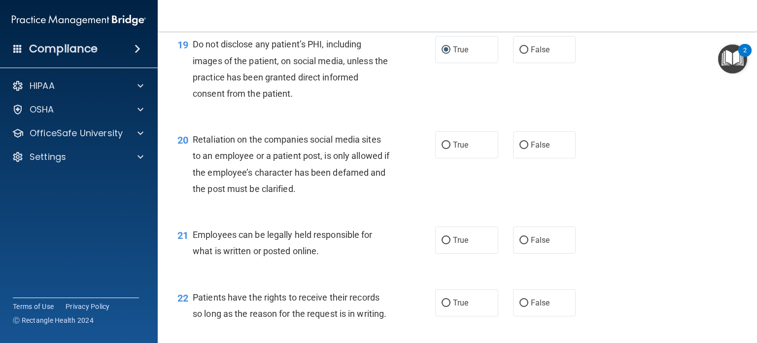
scroll to position [1771, 0]
click at [442, 148] on input "True" at bounding box center [446, 144] width 9 height 7
radio input "true"
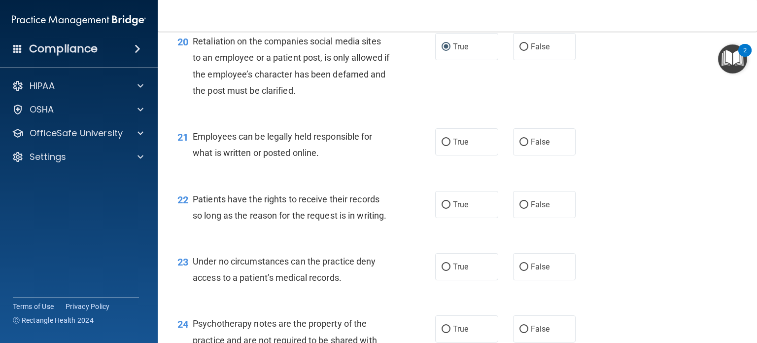
scroll to position [1869, 0]
click at [442, 145] on input "True" at bounding box center [446, 141] width 9 height 7
radio input "true"
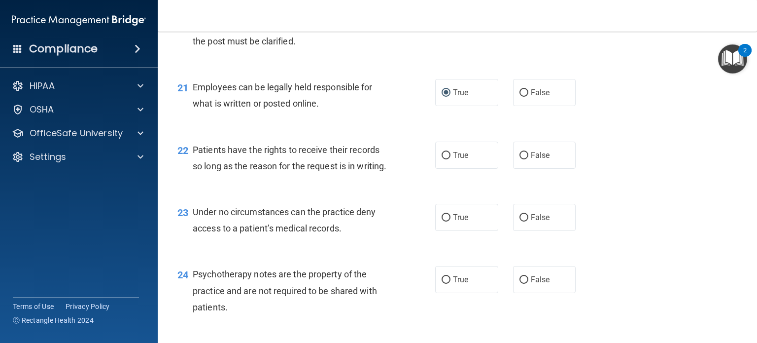
scroll to position [1918, 0]
click at [520, 159] on input "False" at bounding box center [524, 154] width 9 height 7
radio input "true"
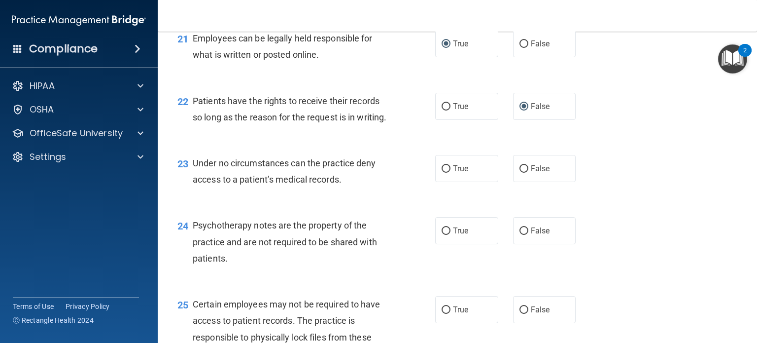
scroll to position [1966, 0]
click at [520, 173] on input "False" at bounding box center [524, 168] width 9 height 7
radio input "true"
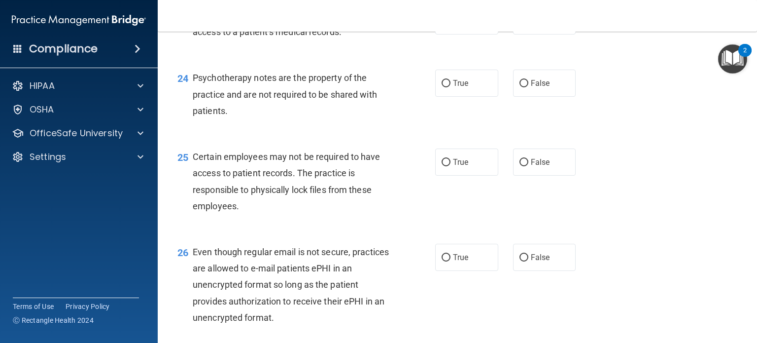
scroll to position [2114, 0]
click at [514, 96] on label "False" at bounding box center [544, 82] width 63 height 27
click at [520, 87] on input "False" at bounding box center [524, 82] width 9 height 7
radio input "true"
click at [442, 87] on input "True" at bounding box center [446, 82] width 9 height 7
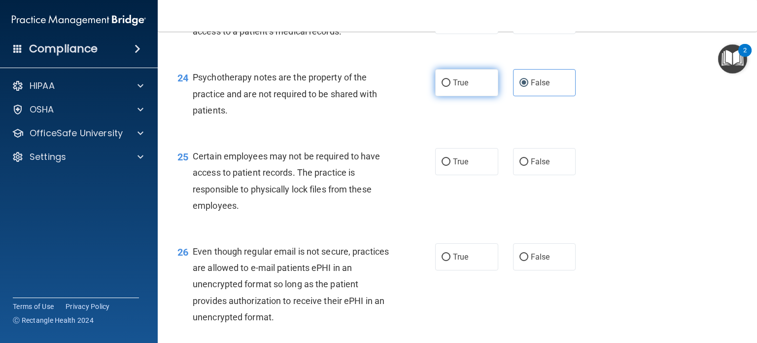
radio input "true"
radio input "false"
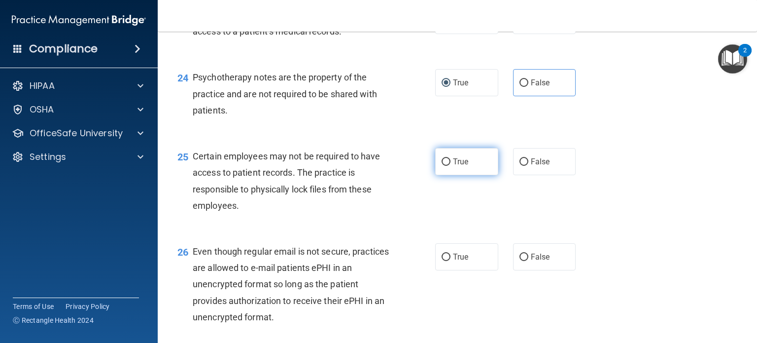
click at [440, 175] on label "True" at bounding box center [466, 161] width 63 height 27
click at [442, 166] on input "True" at bounding box center [446, 161] width 9 height 7
radio input "true"
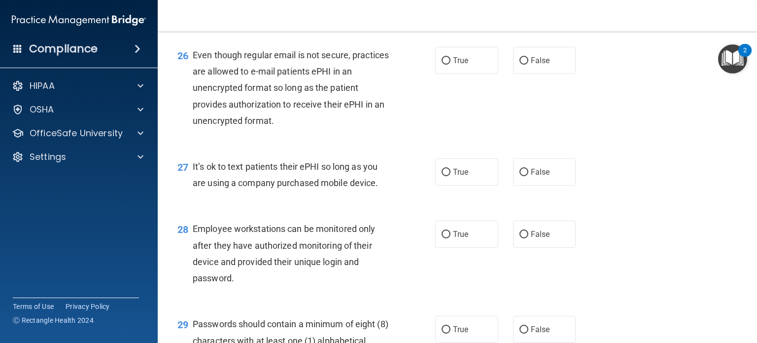
scroll to position [2311, 0]
click at [442, 64] on input "True" at bounding box center [446, 60] width 9 height 7
radio input "true"
click at [520, 176] on input "False" at bounding box center [524, 171] width 9 height 7
radio input "true"
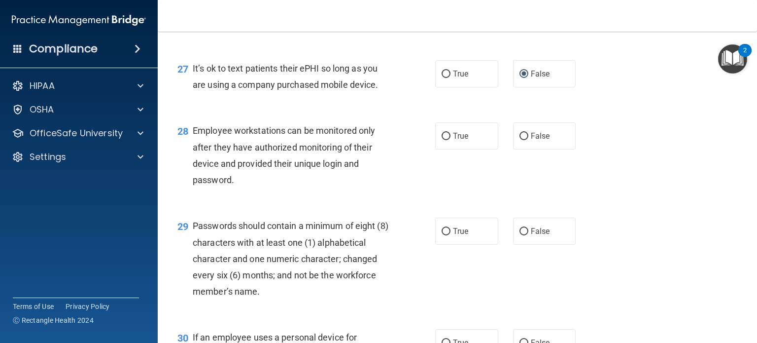
scroll to position [2409, 0]
click at [442, 140] on input "True" at bounding box center [446, 135] width 9 height 7
radio input "true"
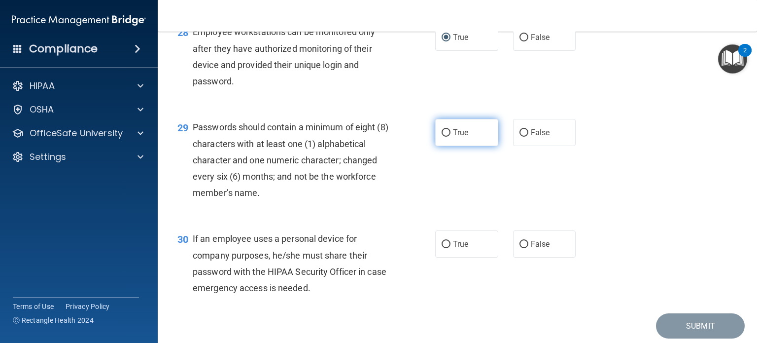
scroll to position [2508, 0]
click at [442, 136] on input "True" at bounding box center [446, 132] width 9 height 7
radio input "true"
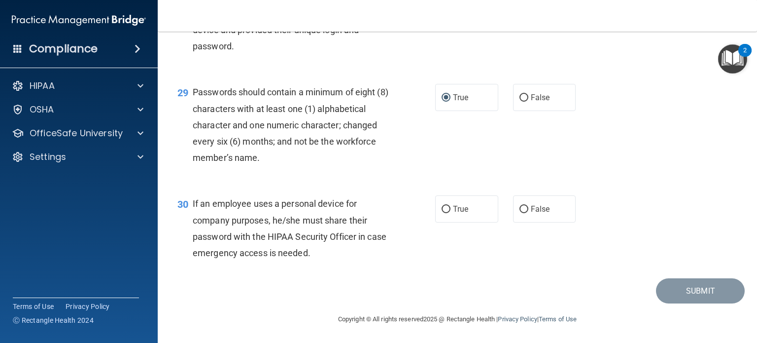
scroll to position [2591, 0]
click at [520, 208] on input "False" at bounding box center [524, 209] width 9 height 7
radio input "true"
click at [669, 287] on button "Submit" at bounding box center [700, 290] width 89 height 25
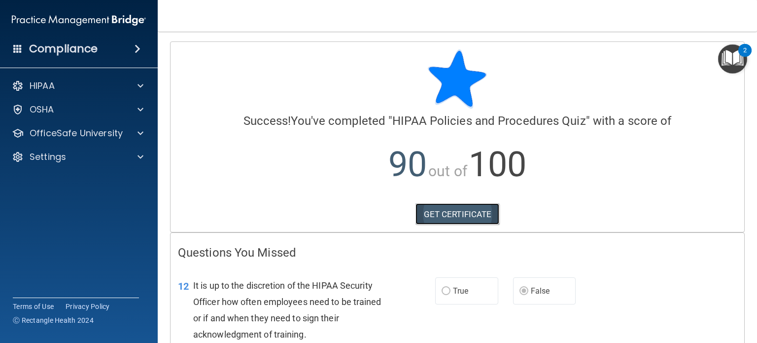
click at [438, 211] on link "GET CERTIFICATE" at bounding box center [458, 214] width 84 height 22
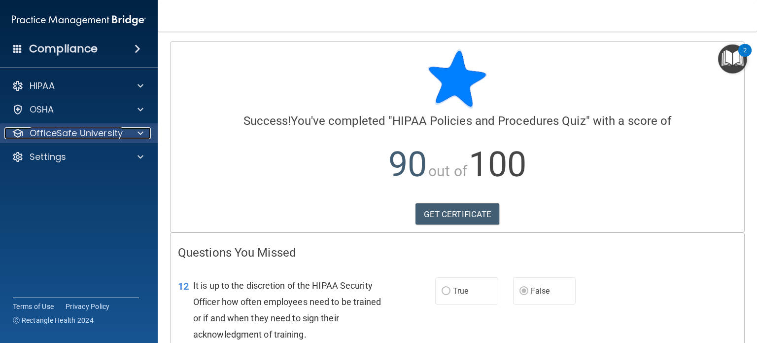
click at [108, 135] on p "OfficeSafe University" at bounding box center [76, 133] width 93 height 12
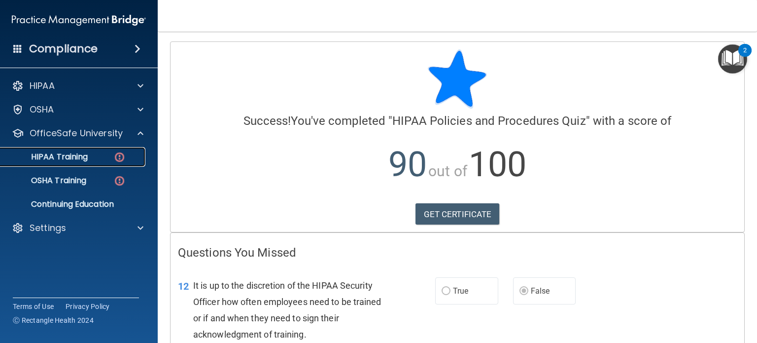
click at [99, 156] on div "HIPAA Training" at bounding box center [73, 157] width 135 height 10
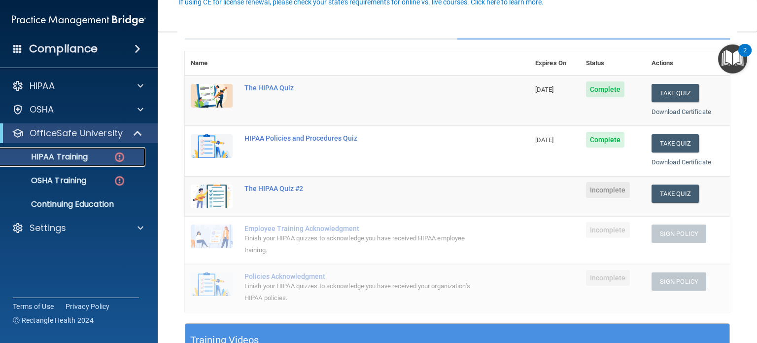
scroll to position [99, 0]
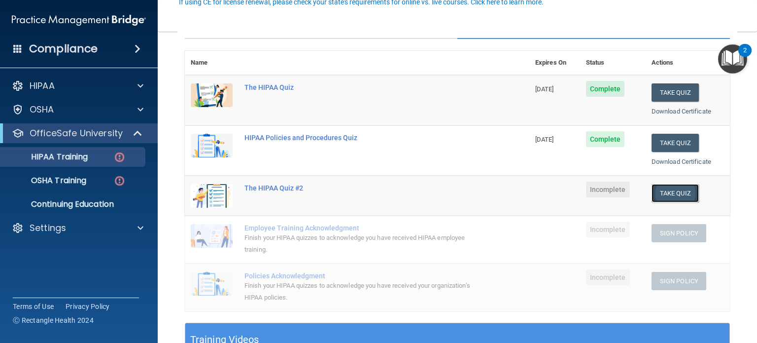
click at [658, 193] on button "Take Quiz" at bounding box center [675, 193] width 47 height 18
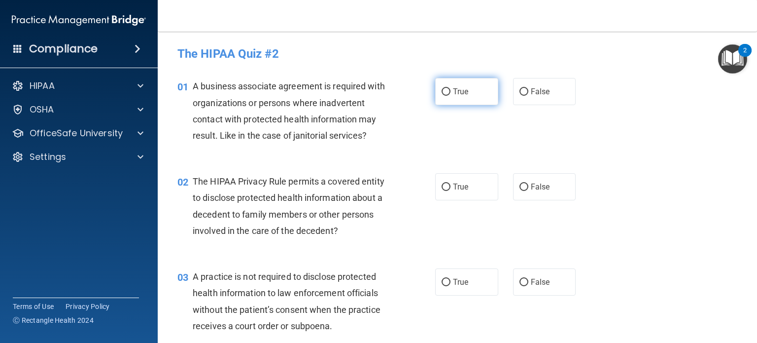
click at [442, 89] on input "True" at bounding box center [446, 91] width 9 height 7
radio input "true"
click at [442, 185] on input "True" at bounding box center [446, 186] width 9 height 7
radio input "true"
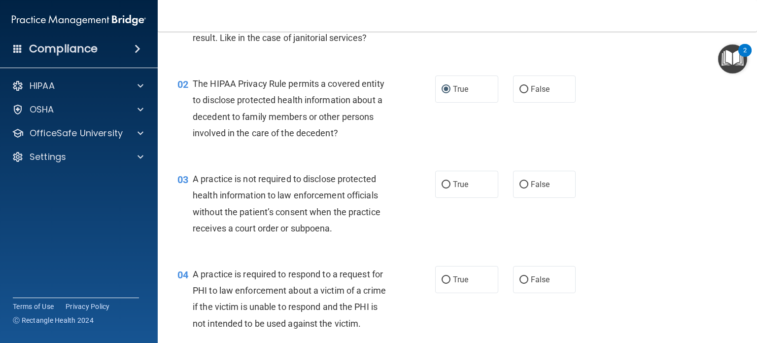
scroll to position [98, 0]
click at [442, 181] on input "True" at bounding box center [446, 183] width 9 height 7
radio input "true"
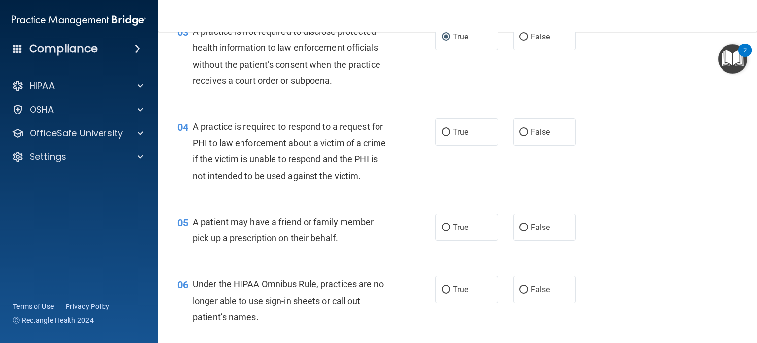
scroll to position [246, 0]
drag, startPoint x: 442, startPoint y: 131, endPoint x: 443, endPoint y: 136, distance: 5.6
click at [443, 135] on input "True" at bounding box center [446, 131] width 9 height 7
radio input "true"
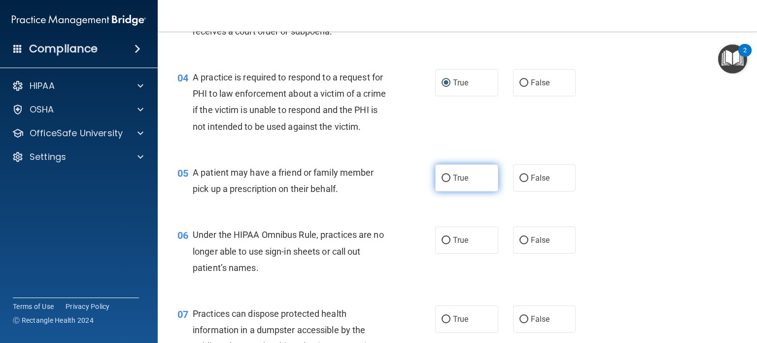
scroll to position [295, 0]
click at [442, 181] on input "True" at bounding box center [446, 177] width 9 height 7
radio input "true"
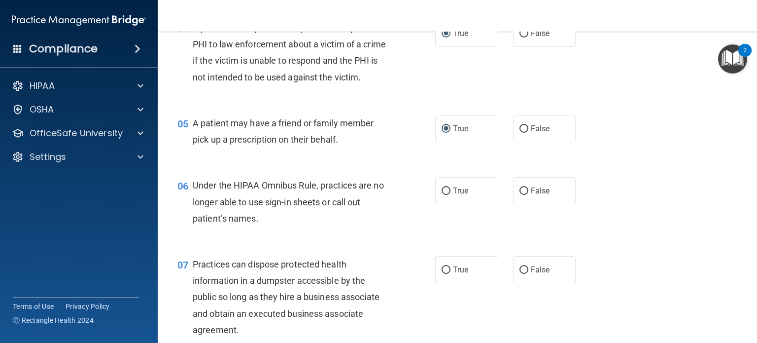
scroll to position [344, 0]
click at [520, 194] on input "False" at bounding box center [524, 190] width 9 height 7
radio input "true"
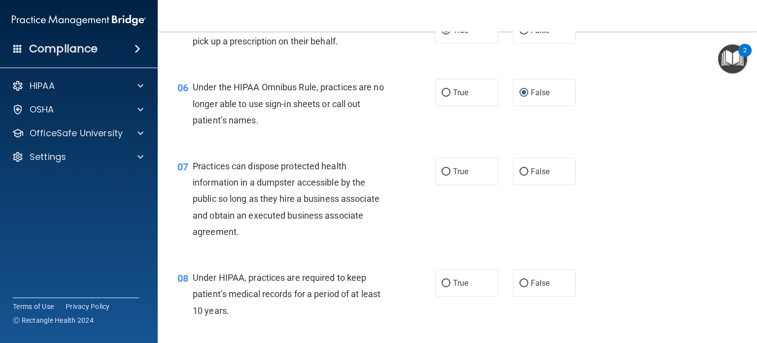
scroll to position [442, 0]
click at [520, 175] on input "False" at bounding box center [524, 171] width 9 height 7
radio input "true"
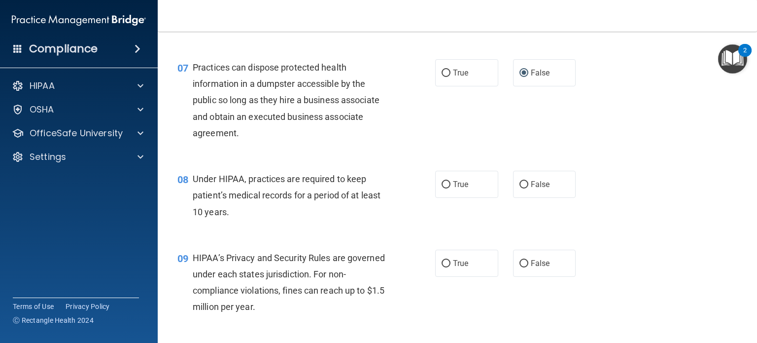
scroll to position [541, 0]
click at [442, 188] on input "True" at bounding box center [446, 183] width 9 height 7
radio input "true"
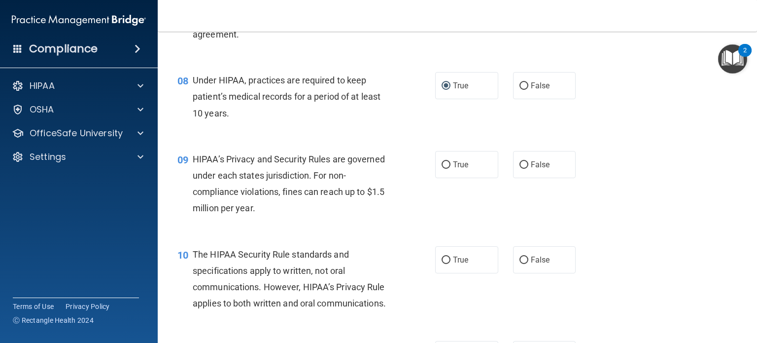
scroll to position [639, 0]
click at [443, 169] on input "True" at bounding box center [446, 164] width 9 height 7
radio input "true"
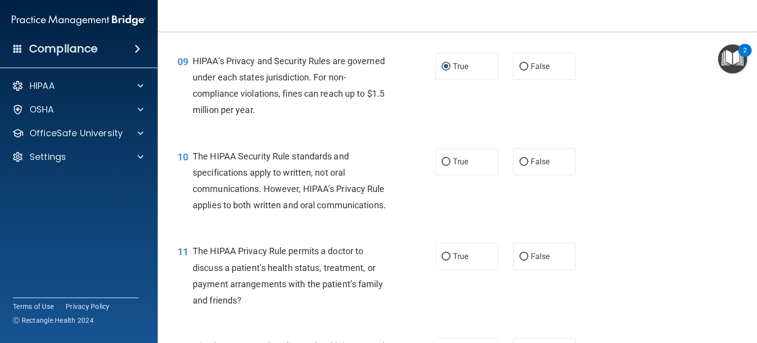
scroll to position [738, 0]
click at [442, 165] on input "True" at bounding box center [446, 161] width 9 height 7
radio input "true"
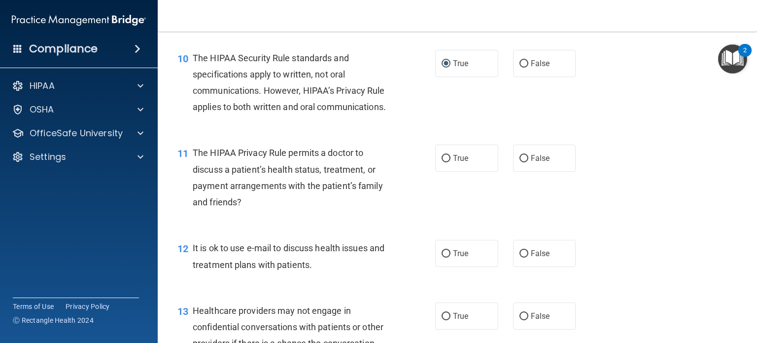
scroll to position [836, 0]
click at [520, 162] on input "False" at bounding box center [524, 157] width 9 height 7
radio input "true"
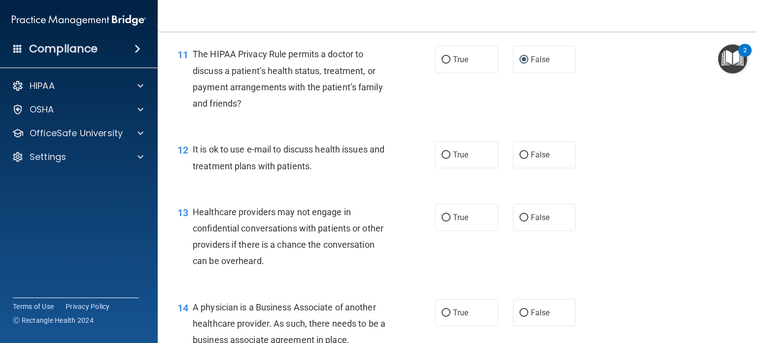
scroll to position [934, 0]
click at [520, 158] on input "False" at bounding box center [524, 154] width 9 height 7
radio input "true"
click at [442, 221] on input "True" at bounding box center [446, 216] width 9 height 7
radio input "true"
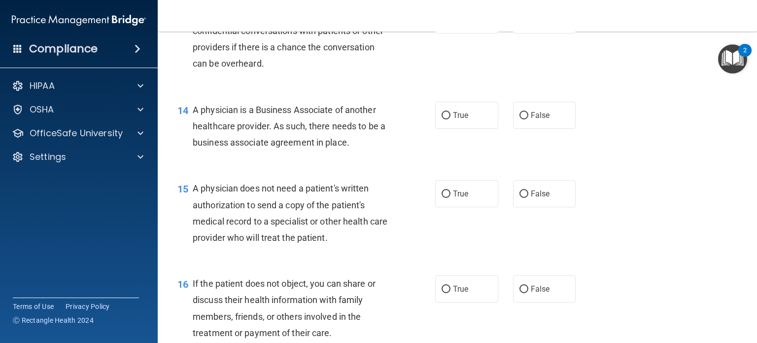
scroll to position [1132, 0]
click at [442, 119] on input "True" at bounding box center [446, 114] width 9 height 7
radio input "true"
click at [442, 197] on input "True" at bounding box center [446, 193] width 9 height 7
radio input "true"
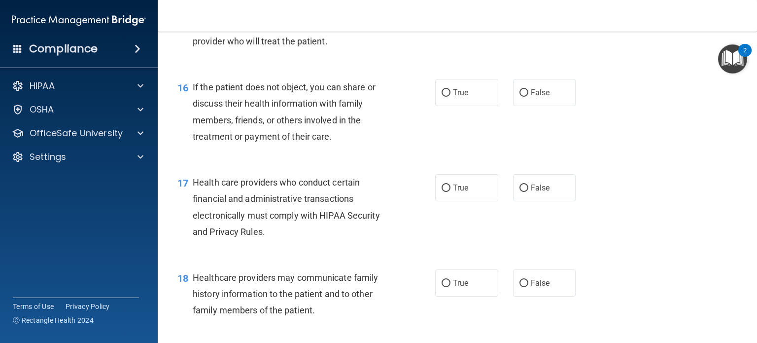
scroll to position [1328, 0]
click at [442, 96] on input "True" at bounding box center [446, 92] width 9 height 7
radio input "true"
click at [442, 191] on input "True" at bounding box center [446, 187] width 9 height 7
radio input "true"
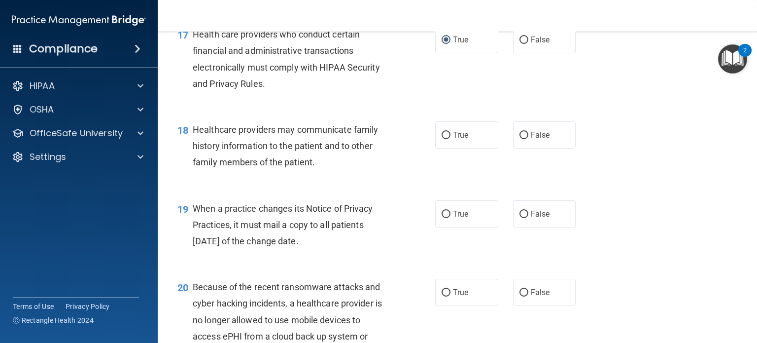
scroll to position [1476, 0]
click at [520, 139] on input "False" at bounding box center [524, 134] width 9 height 7
radio input "true"
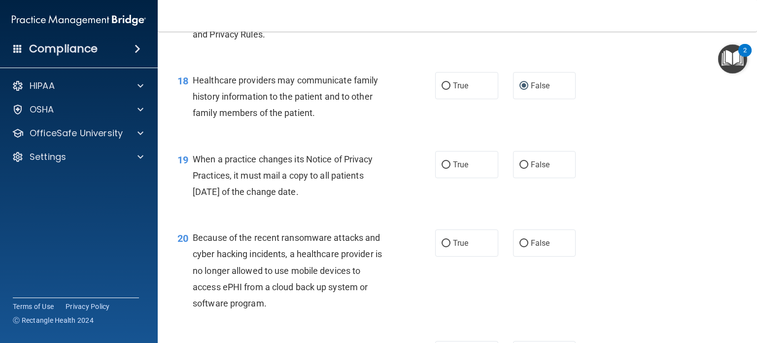
scroll to position [1525, 0]
click at [442, 168] on input "True" at bounding box center [446, 164] width 9 height 7
radio input "true"
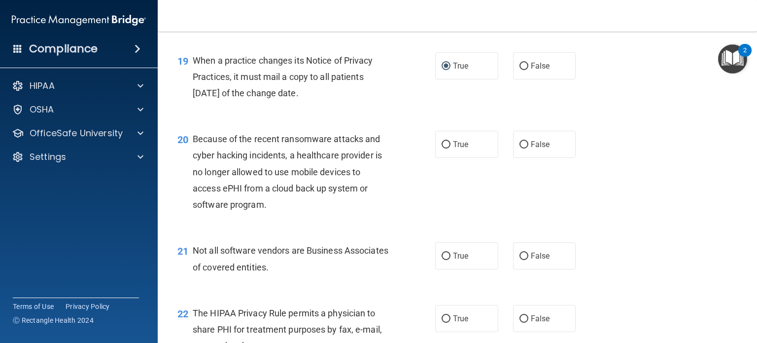
scroll to position [1623, 0]
click at [442, 148] on input "True" at bounding box center [446, 144] width 9 height 7
radio input "true"
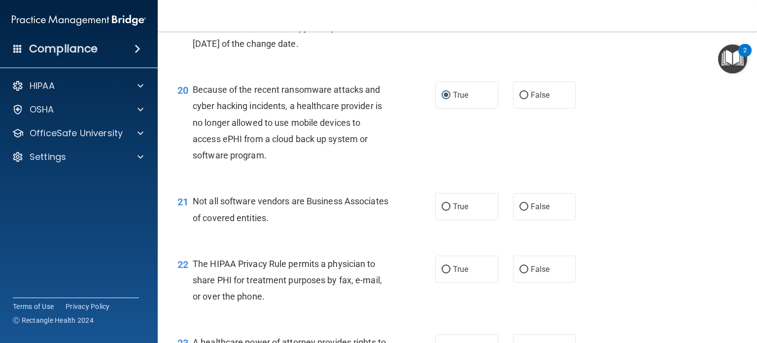
scroll to position [1672, 0]
click at [442, 211] on input "True" at bounding box center [446, 206] width 9 height 7
radio input "true"
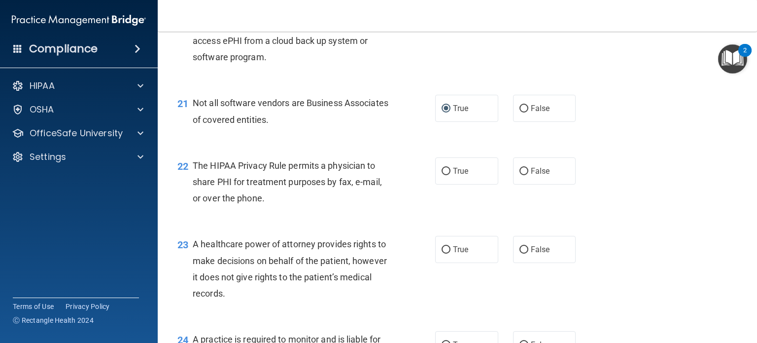
scroll to position [1771, 0]
click at [520, 175] on input "False" at bounding box center [524, 170] width 9 height 7
radio input "true"
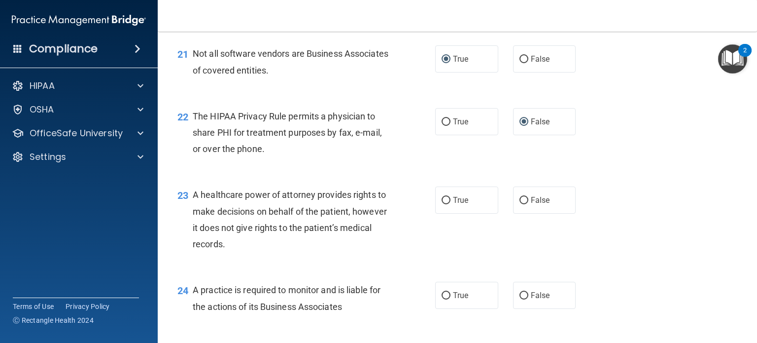
scroll to position [1820, 0]
click at [442, 204] on input "True" at bounding box center [446, 199] width 9 height 7
radio input "true"
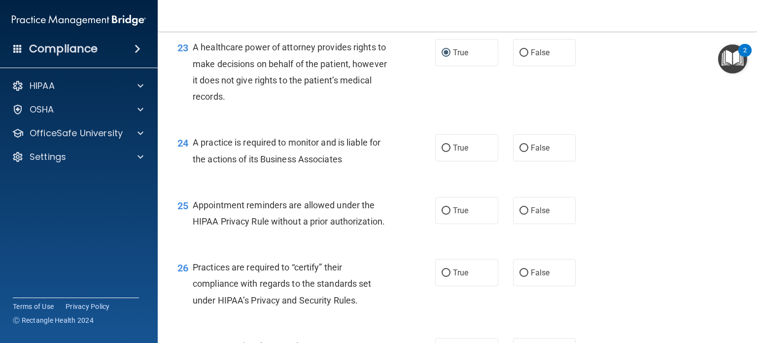
scroll to position [1968, 0]
drag, startPoint x: 442, startPoint y: 180, endPoint x: 442, endPoint y: 185, distance: 5.0
click at [443, 151] on input "True" at bounding box center [446, 147] width 9 height 7
radio input "true"
click at [443, 214] on input "True" at bounding box center [446, 210] width 9 height 7
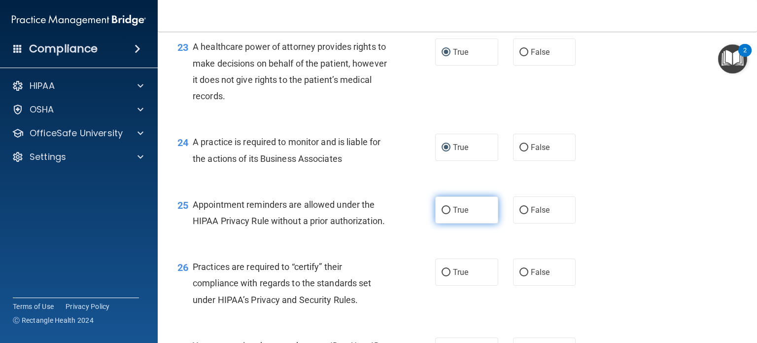
radio input "true"
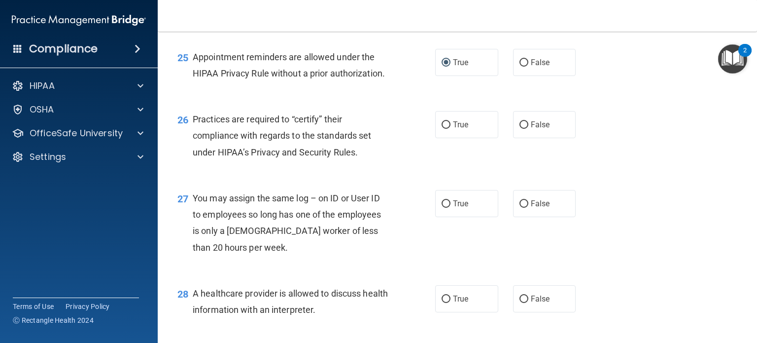
scroll to position [2116, 0]
click at [442, 128] on input "True" at bounding box center [446, 124] width 9 height 7
radio input "true"
click at [520, 207] on input "False" at bounding box center [524, 203] width 9 height 7
radio input "true"
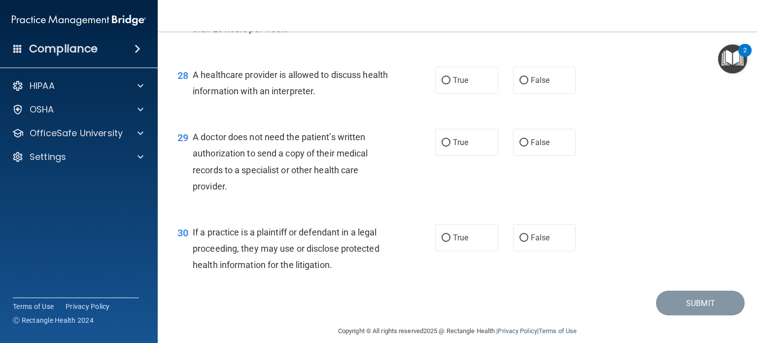
scroll to position [2337, 0]
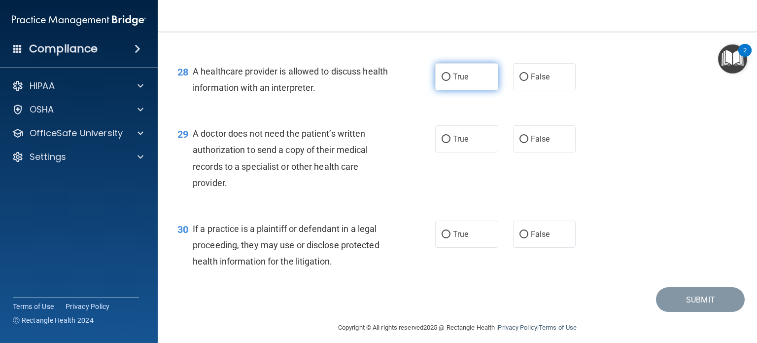
click at [442, 81] on input "True" at bounding box center [446, 76] width 9 height 7
radio input "true"
click at [442, 143] on input "True" at bounding box center [446, 139] width 9 height 7
radio input "true"
click at [520, 143] on input "False" at bounding box center [524, 139] width 9 height 7
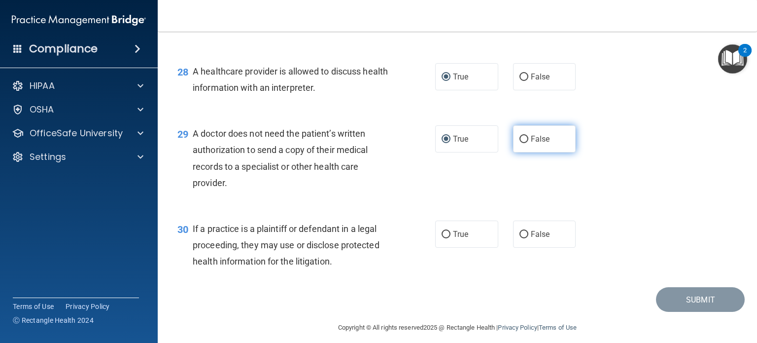
radio input "true"
radio input "false"
drag, startPoint x: 441, startPoint y: 267, endPoint x: 455, endPoint y: 267, distance: 14.3
click at [445, 238] on input "True" at bounding box center [446, 234] width 9 height 7
radio input "true"
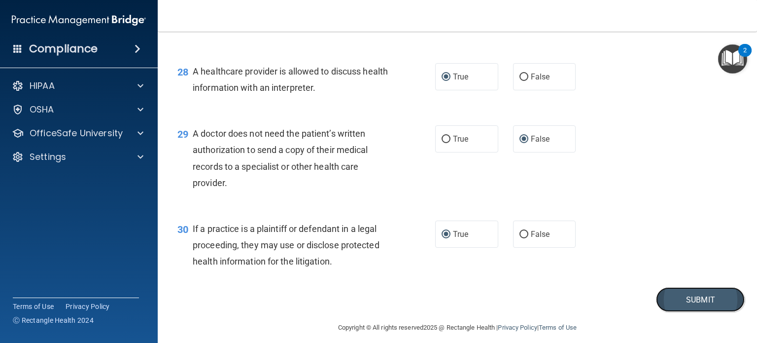
click at [673, 312] on button "Submit" at bounding box center [700, 299] width 89 height 25
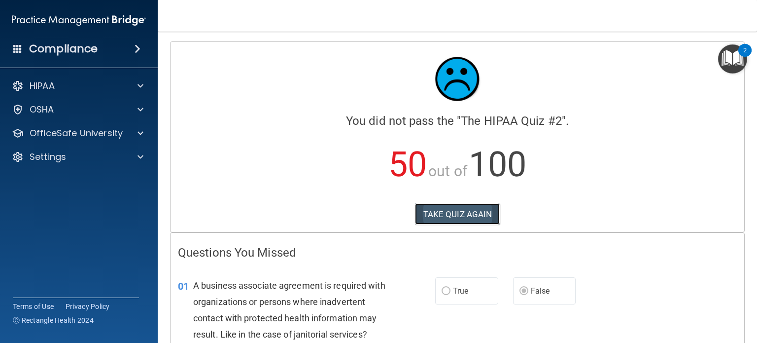
click at [449, 211] on button "TAKE QUIZ AGAIN" at bounding box center [457, 214] width 85 height 22
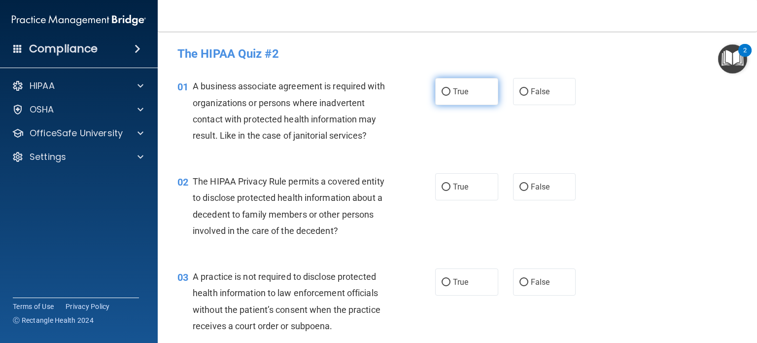
click at [442, 91] on input "True" at bounding box center [446, 91] width 9 height 7
radio input "true"
click at [520, 94] on input "False" at bounding box center [524, 91] width 9 height 7
radio input "true"
radio input "false"
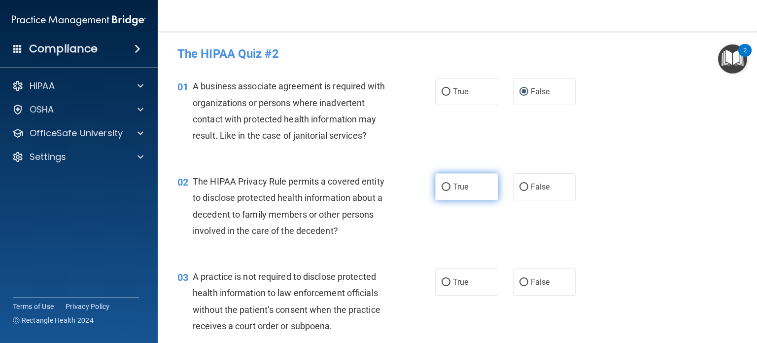
click at [442, 187] on input "True" at bounding box center [446, 186] width 9 height 7
radio input "true"
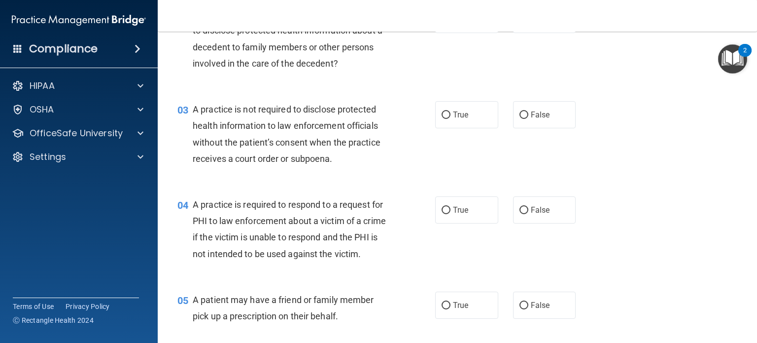
scroll to position [153, 0]
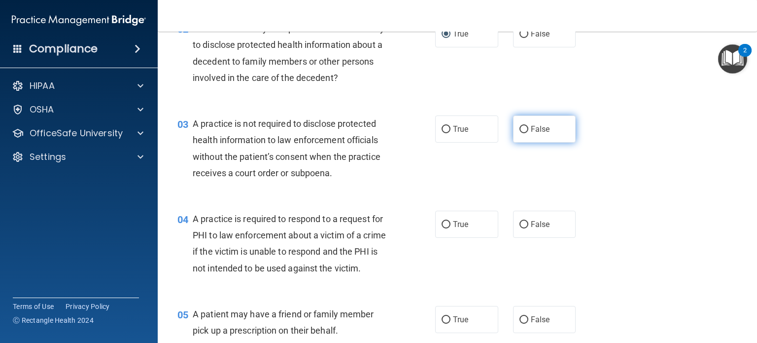
click at [520, 130] on input "False" at bounding box center [524, 129] width 9 height 7
radio input "true"
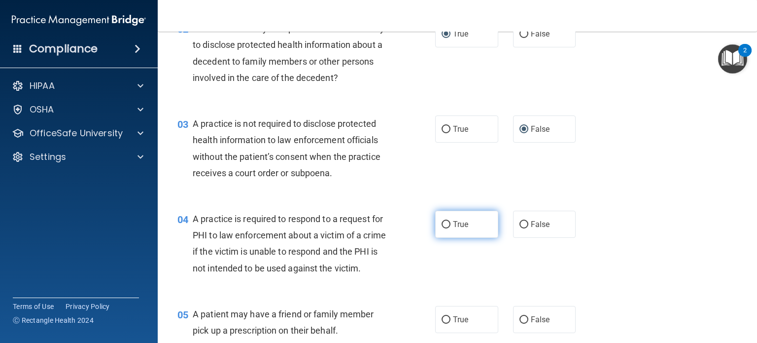
click at [442, 221] on input "True" at bounding box center [446, 224] width 9 height 7
radio input "true"
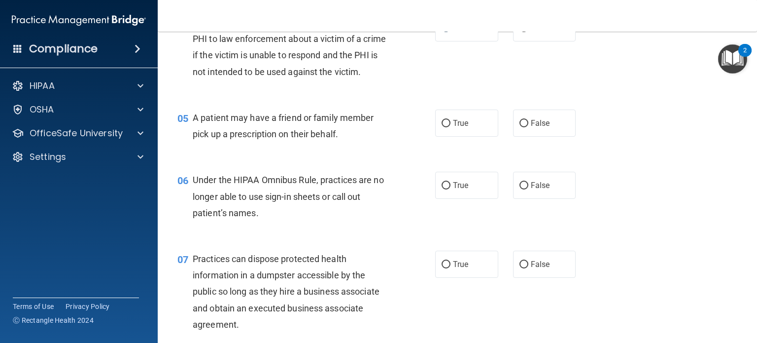
scroll to position [350, 0]
click at [520, 127] on input "False" at bounding box center [524, 122] width 9 height 7
radio input "true"
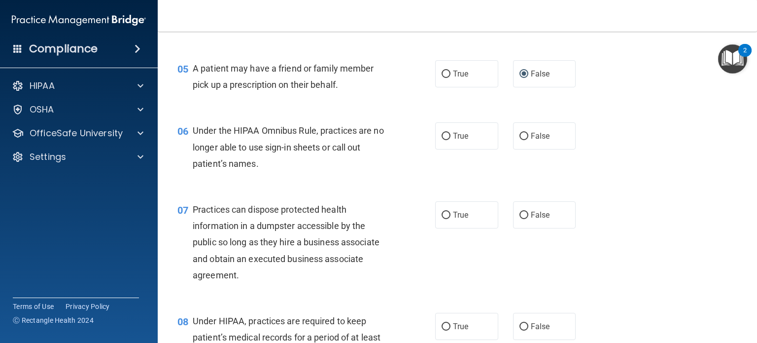
scroll to position [398, 0]
click at [520, 140] on input "False" at bounding box center [524, 136] width 9 height 7
radio input "true"
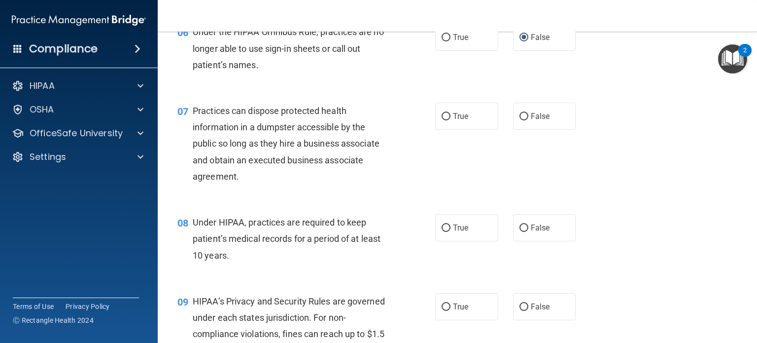
scroll to position [497, 0]
click at [520, 120] on input "False" at bounding box center [524, 116] width 9 height 7
radio input "true"
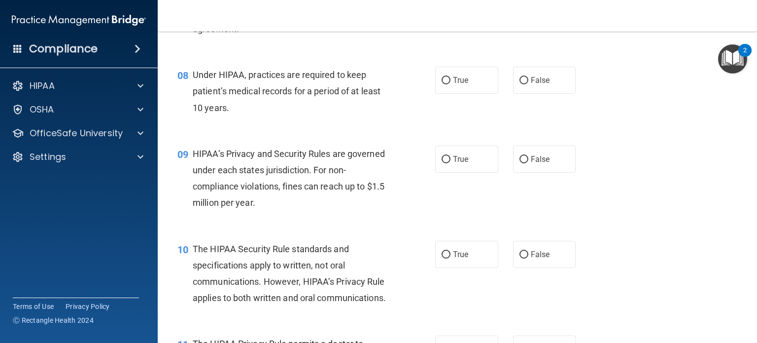
scroll to position [645, 0]
click at [520, 84] on input "False" at bounding box center [524, 79] width 9 height 7
radio input "true"
click at [520, 163] on input "False" at bounding box center [524, 158] width 9 height 7
radio input "true"
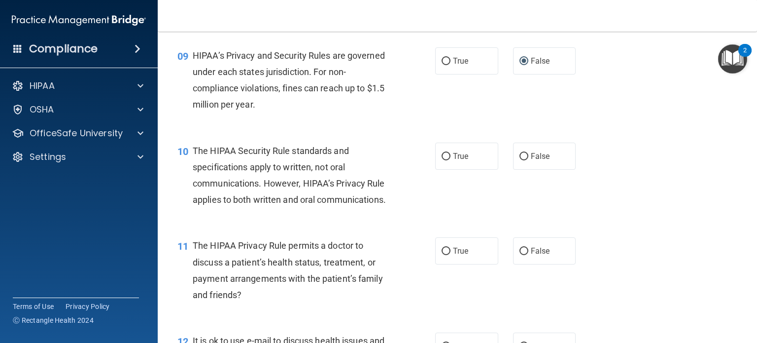
scroll to position [743, 0]
click at [443, 160] on input "True" at bounding box center [446, 155] width 9 height 7
radio input "true"
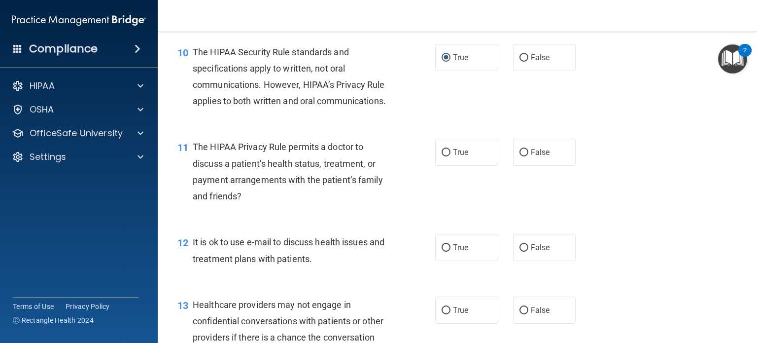
scroll to position [842, 0]
click at [442, 156] on input "True" at bounding box center [446, 151] width 9 height 7
radio input "true"
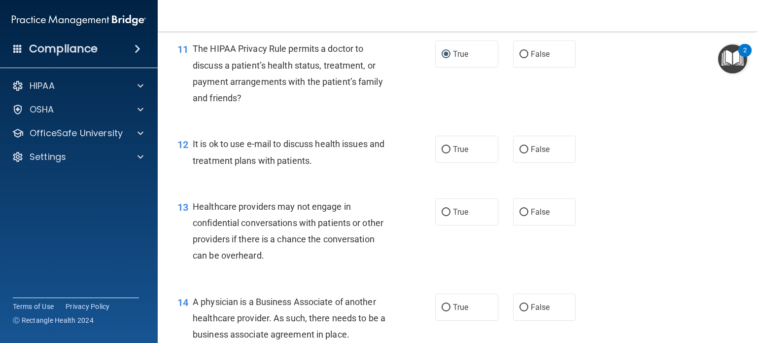
scroll to position [940, 0]
click at [520, 153] on input "False" at bounding box center [524, 148] width 9 height 7
radio input "true"
click at [444, 153] on input "True" at bounding box center [446, 148] width 9 height 7
radio input "true"
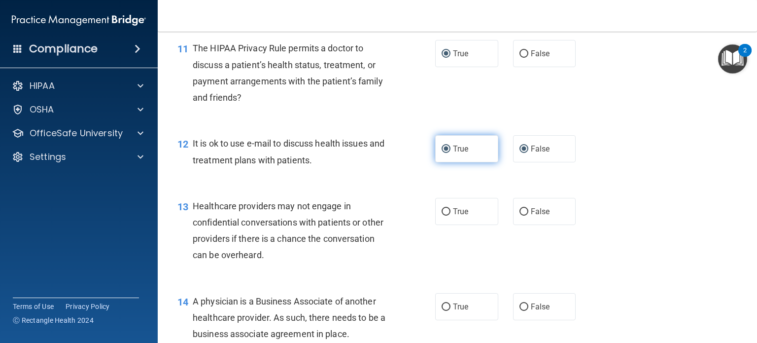
radio input "false"
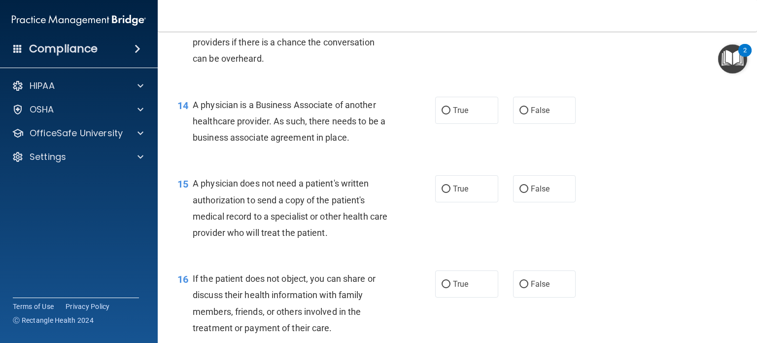
scroll to position [1136, 0]
click at [520, 19] on input "False" at bounding box center [524, 14] width 9 height 7
radio input "true"
click at [521, 114] on input "False" at bounding box center [524, 109] width 9 height 7
radio input "true"
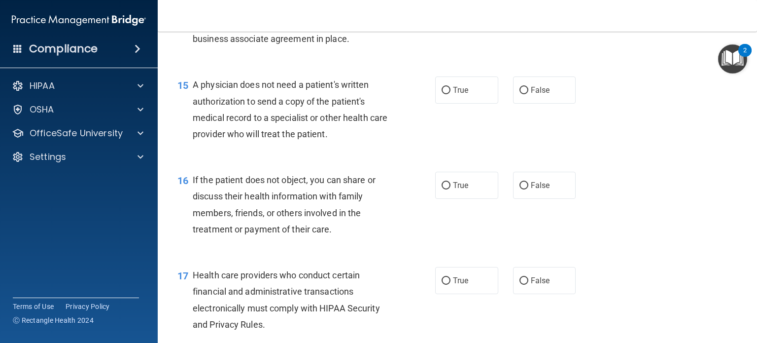
scroll to position [1235, 0]
click at [442, 94] on input "True" at bounding box center [446, 89] width 9 height 7
radio input "true"
click at [442, 189] on input "True" at bounding box center [446, 184] width 9 height 7
radio input "true"
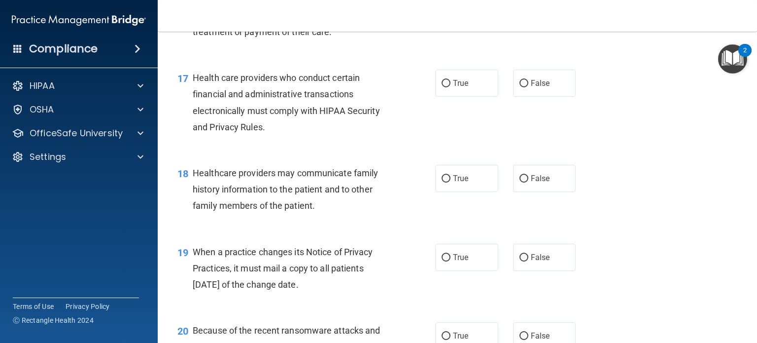
scroll to position [1432, 0]
click at [442, 87] on input "True" at bounding box center [446, 82] width 9 height 7
radio input "true"
click at [442, 182] on input "True" at bounding box center [446, 178] width 9 height 7
radio input "true"
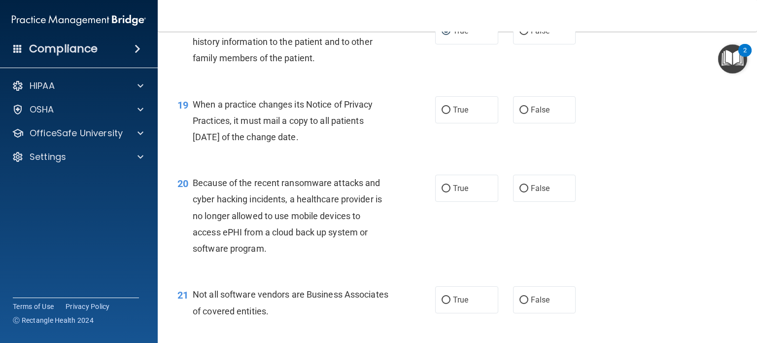
scroll to position [1580, 0]
click at [520, 113] on input "False" at bounding box center [524, 109] width 9 height 7
radio input "true"
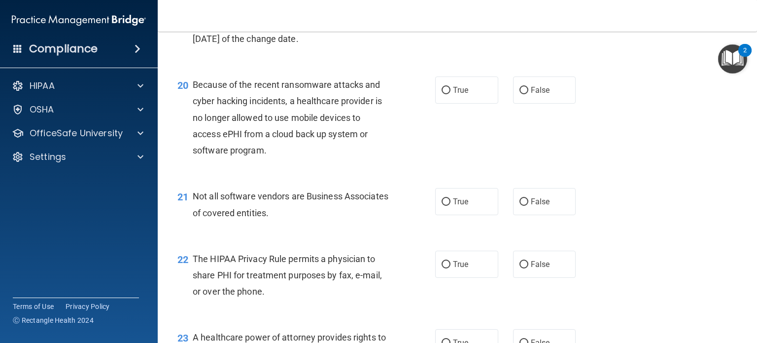
scroll to position [1678, 0]
drag, startPoint x: 521, startPoint y: 122, endPoint x: 529, endPoint y: 133, distance: 13.0
click at [521, 94] on input "False" at bounding box center [524, 89] width 9 height 7
radio input "true"
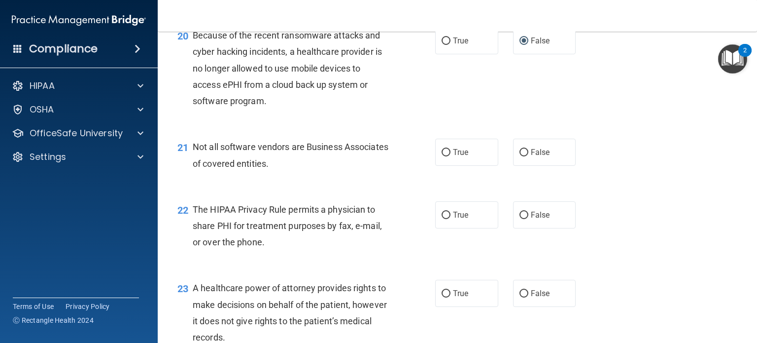
scroll to position [1727, 0]
click at [442, 156] on input "True" at bounding box center [446, 151] width 9 height 7
radio input "true"
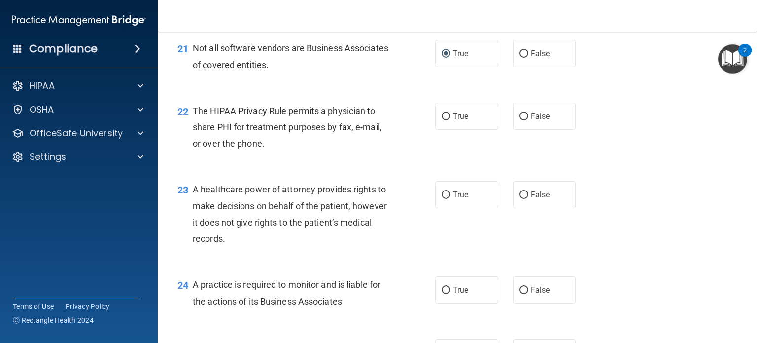
scroll to position [1826, 0]
drag, startPoint x: 442, startPoint y: 146, endPoint x: 440, endPoint y: 151, distance: 5.1
click at [442, 120] on input "True" at bounding box center [446, 115] width 9 height 7
radio input "true"
click at [442, 198] on input "True" at bounding box center [446, 194] width 9 height 7
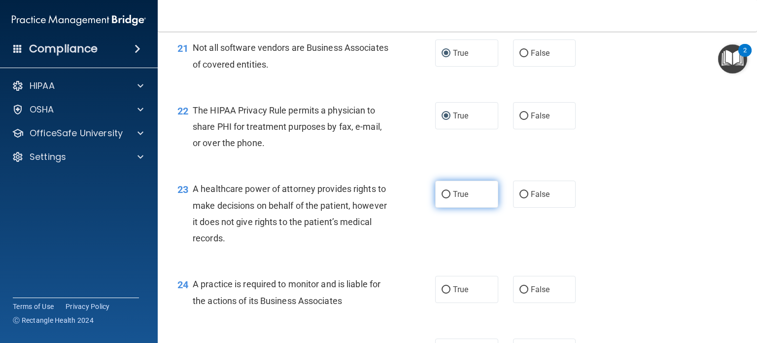
radio input "true"
click at [523, 198] on input "False" at bounding box center [524, 194] width 9 height 7
radio input "true"
radio input "false"
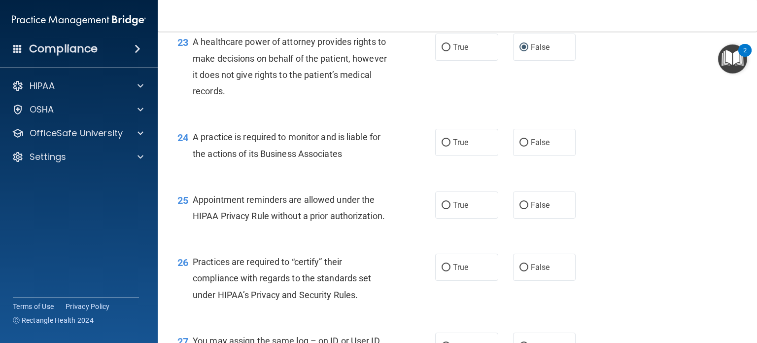
scroll to position [1973, 0]
click at [520, 146] on input "False" at bounding box center [524, 142] width 9 height 7
radio input "true"
click at [437, 218] on label "True" at bounding box center [466, 204] width 63 height 27
click at [442, 209] on input "True" at bounding box center [446, 204] width 9 height 7
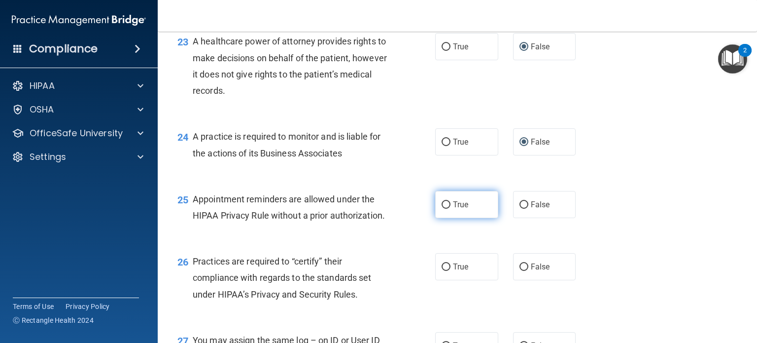
radio input "true"
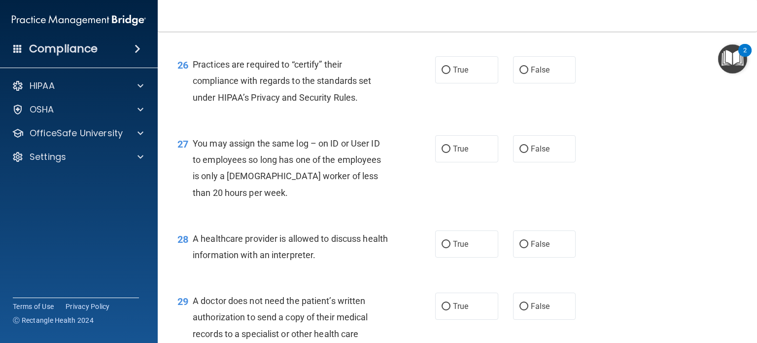
scroll to position [2170, 0]
click at [442, 73] on input "True" at bounding box center [446, 69] width 9 height 7
radio input "true"
click at [520, 73] on input "False" at bounding box center [524, 69] width 9 height 7
radio input "true"
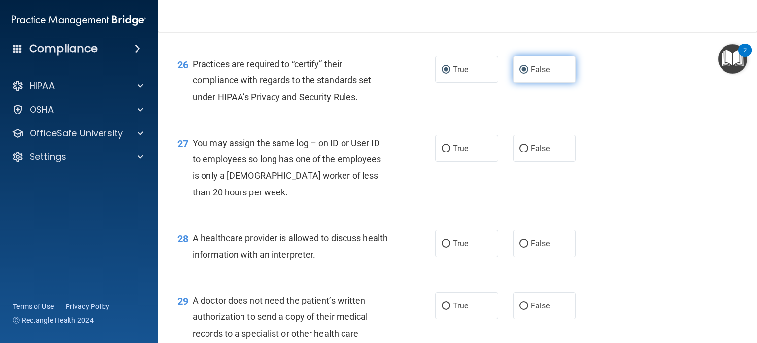
radio input "false"
click at [522, 152] on input "False" at bounding box center [524, 148] width 9 height 7
radio input "true"
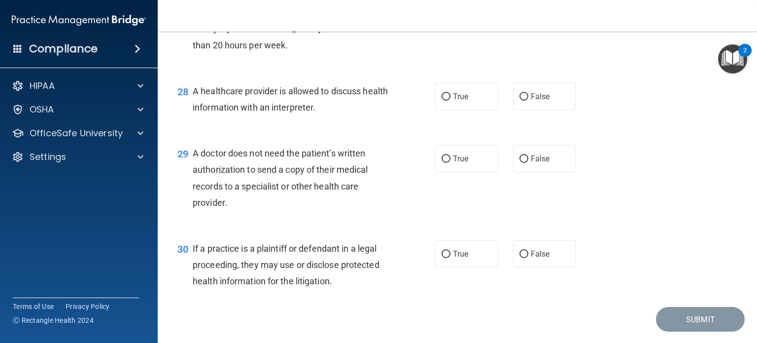
scroll to position [2318, 0]
click at [520, 100] on input "False" at bounding box center [524, 96] width 9 height 7
radio input "true"
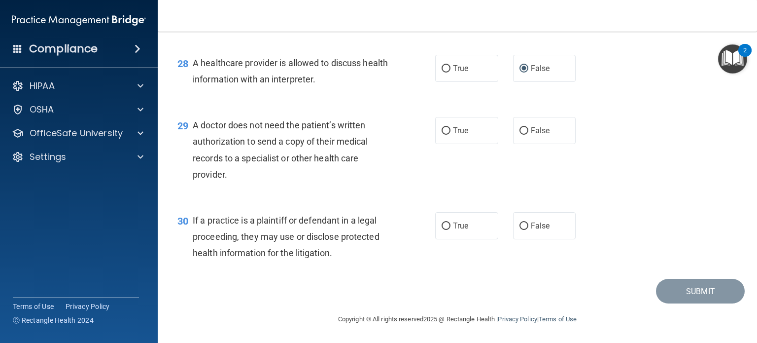
scroll to position [2378, 0]
click at [446, 130] on input "True" at bounding box center [446, 130] width 9 height 7
radio input "true"
click at [437, 224] on label "True" at bounding box center [466, 225] width 63 height 27
click at [442, 224] on input "True" at bounding box center [446, 225] width 9 height 7
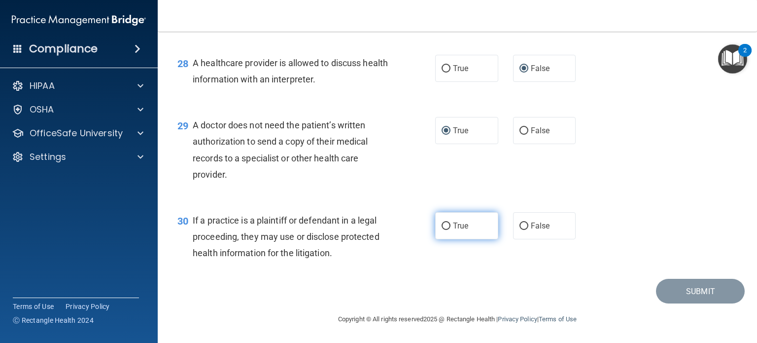
radio input "true"
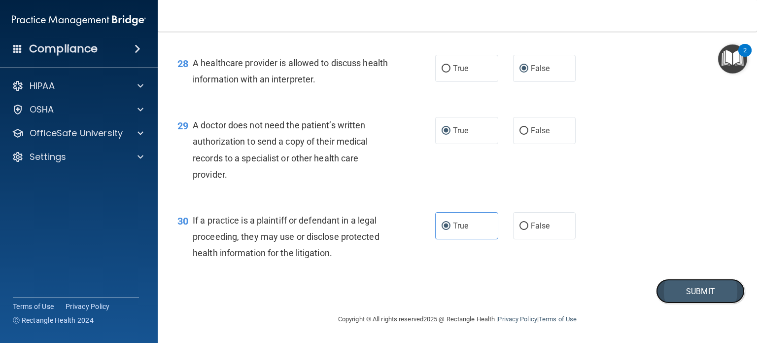
click at [682, 291] on button "Submit" at bounding box center [700, 291] width 89 height 25
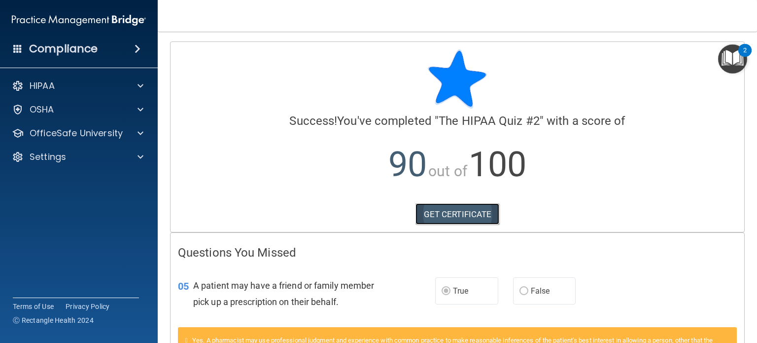
click at [438, 212] on link "GET CERTIFICATE" at bounding box center [458, 214] width 84 height 22
click at [429, 210] on link "GET CERTIFICATE" at bounding box center [458, 214] width 84 height 22
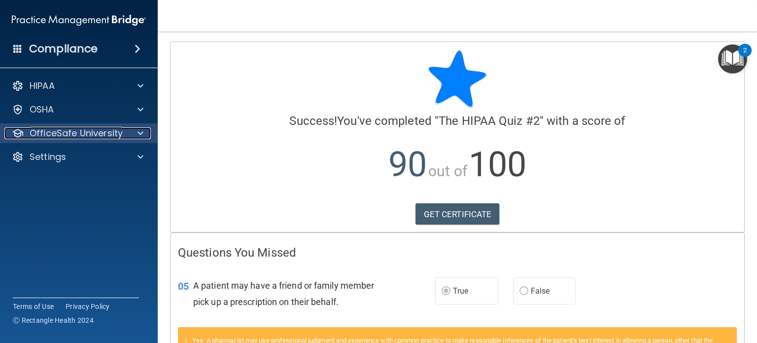
click at [122, 134] on div "OfficeSafe University" at bounding box center [65, 133] width 122 height 12
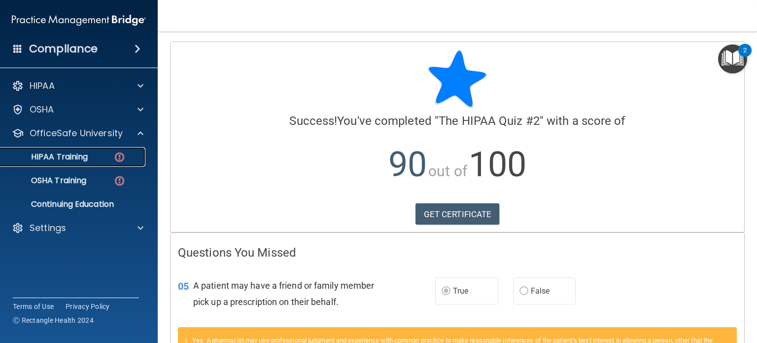
click at [109, 154] on div "HIPAA Training" at bounding box center [73, 157] width 135 height 10
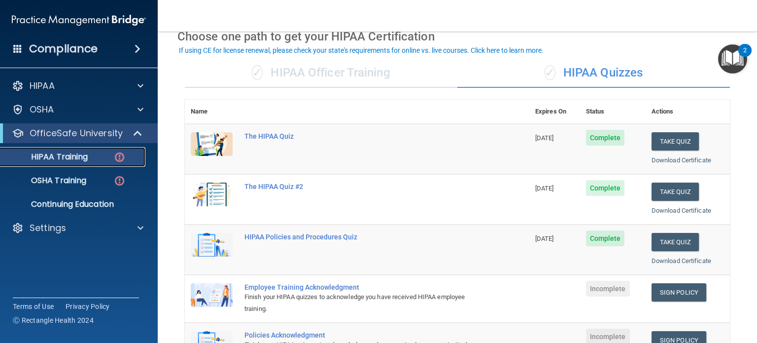
scroll to position [49, 0]
click at [669, 160] on link "Download Certificate" at bounding box center [682, 160] width 60 height 7
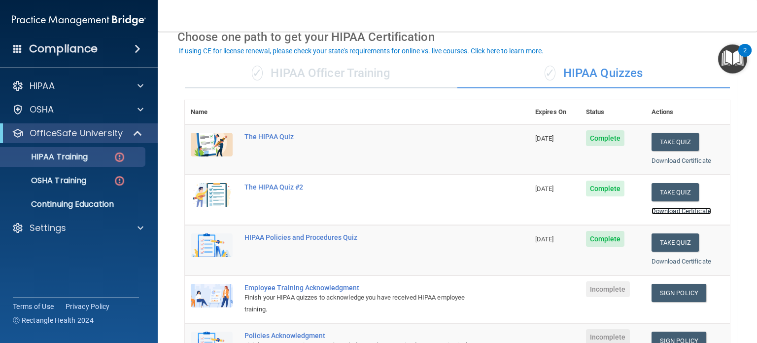
click at [672, 209] on link "Download Certificate" at bounding box center [682, 210] width 60 height 7
click at [680, 258] on link "Download Certificate" at bounding box center [682, 260] width 60 height 7
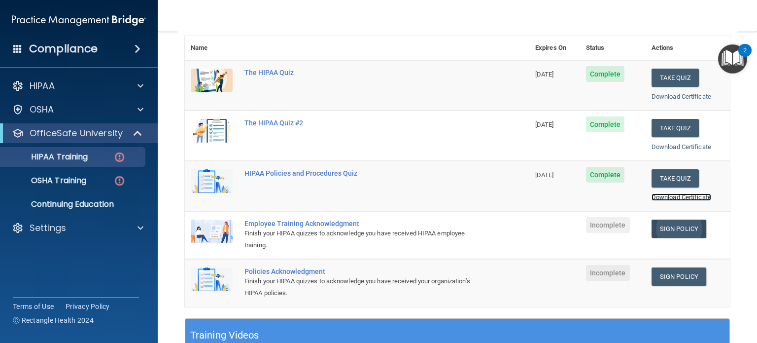
scroll to position [114, 0]
click at [654, 227] on link "Sign Policy" at bounding box center [679, 228] width 55 height 18
click at [660, 272] on link "Sign Policy" at bounding box center [679, 276] width 55 height 18
click at [79, 153] on p "HIPAA Training" at bounding box center [46, 157] width 81 height 10
click at [594, 226] on span "Incomplete" at bounding box center [608, 224] width 44 height 16
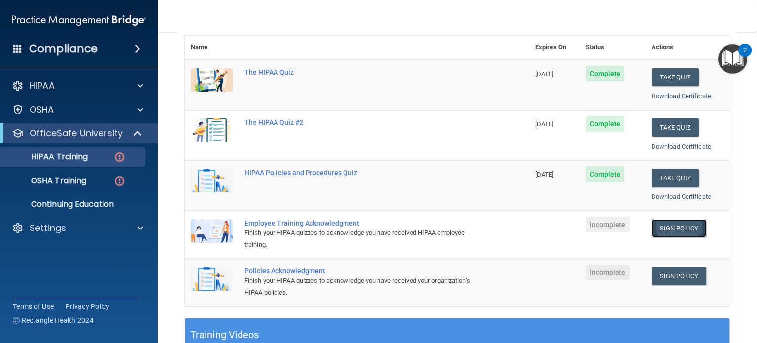
click at [671, 224] on link "Sign Policy" at bounding box center [679, 228] width 55 height 18
click at [669, 275] on link "Sign Policy" at bounding box center [679, 276] width 55 height 18
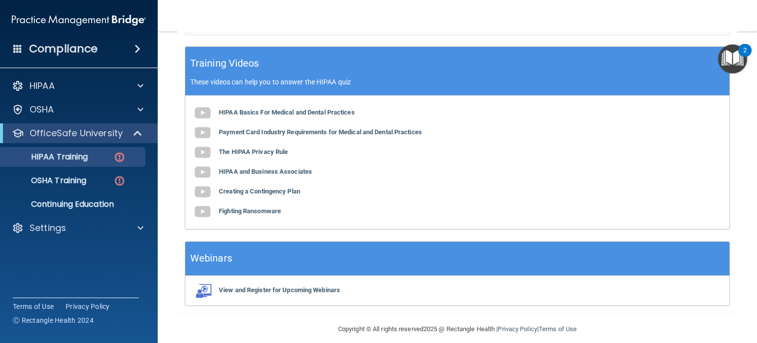
scroll to position [393, 0]
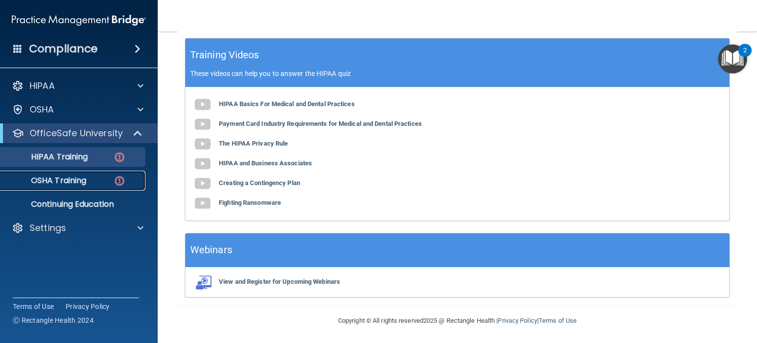
click at [72, 183] on p "OSHA Training" at bounding box center [46, 181] width 80 height 10
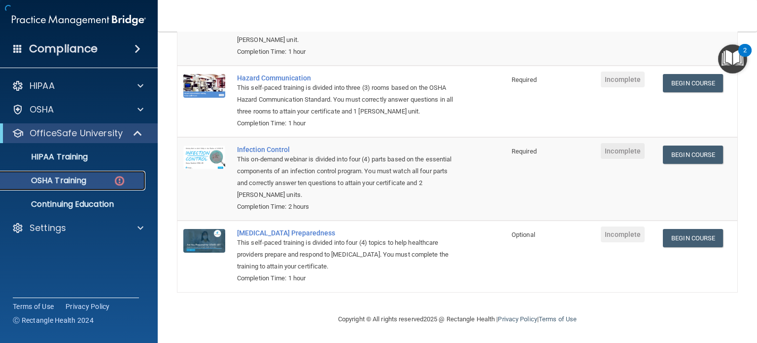
scroll to position [157, 0]
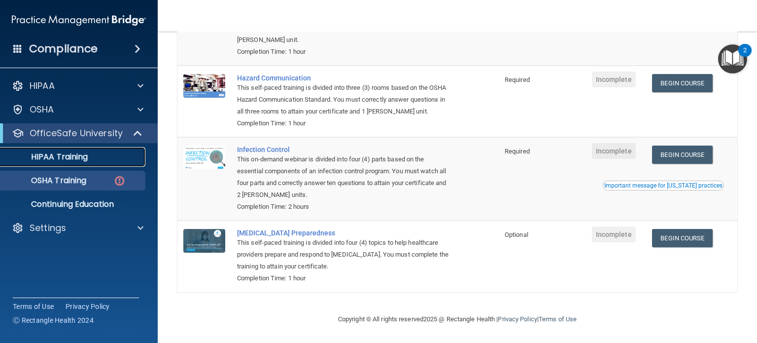
click at [91, 161] on div "HIPAA Training" at bounding box center [73, 157] width 135 height 10
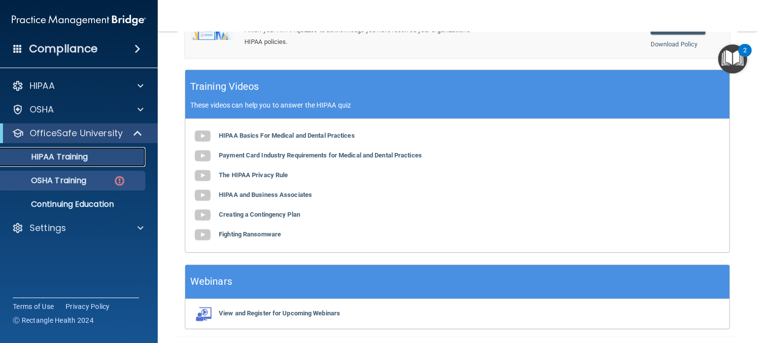
scroll to position [367, 0]
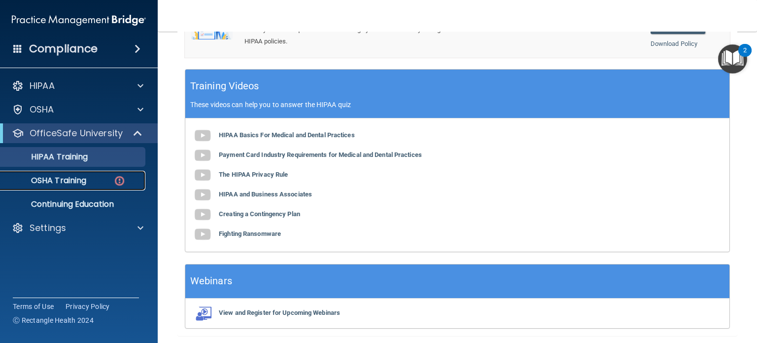
click at [67, 180] on p "OSHA Training" at bounding box center [46, 181] width 80 height 10
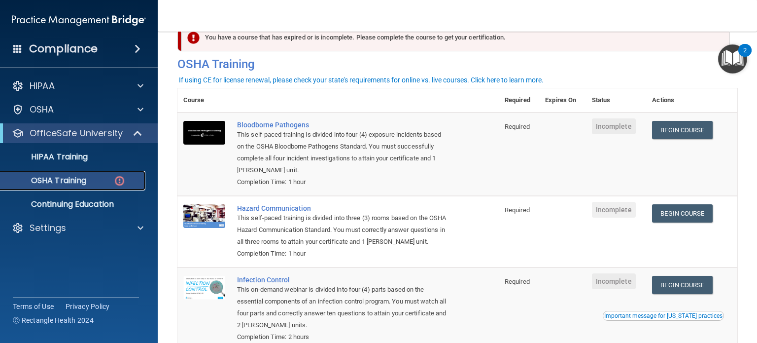
scroll to position [26, 0]
click at [667, 129] on link "Begin Course" at bounding box center [682, 130] width 60 height 18
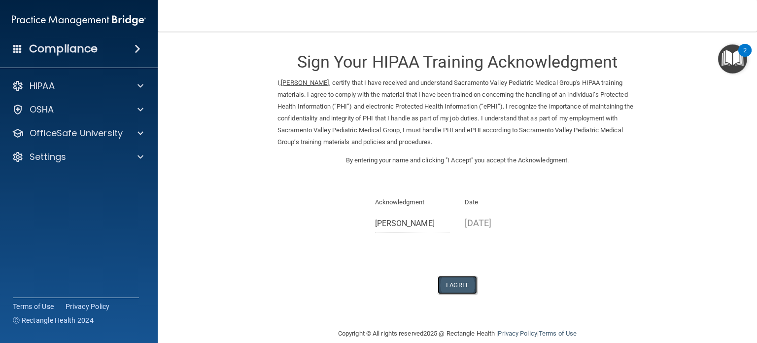
click at [447, 283] on button "I Agree" at bounding box center [457, 285] width 39 height 18
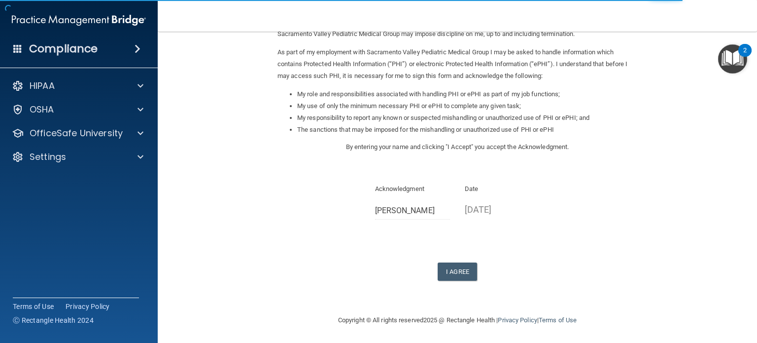
scroll to position [108, 0]
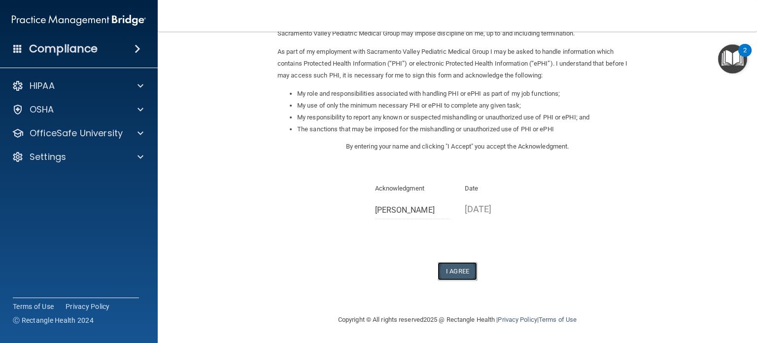
click at [448, 270] on button "I Agree" at bounding box center [457, 271] width 39 height 18
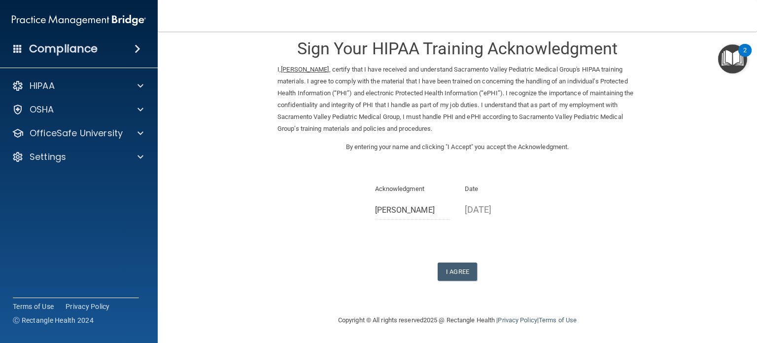
scroll to position [14, 0]
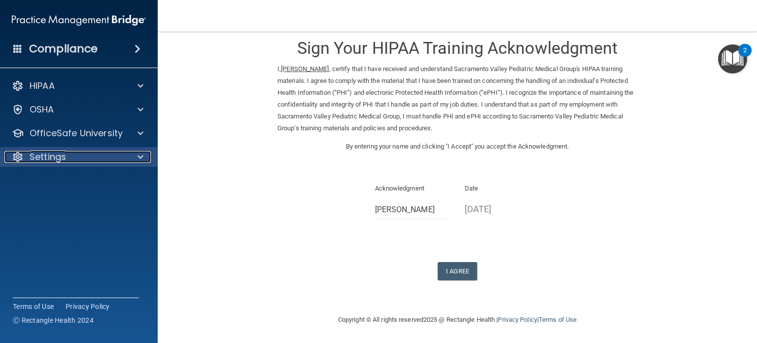
click at [134, 157] on div at bounding box center [139, 157] width 25 height 12
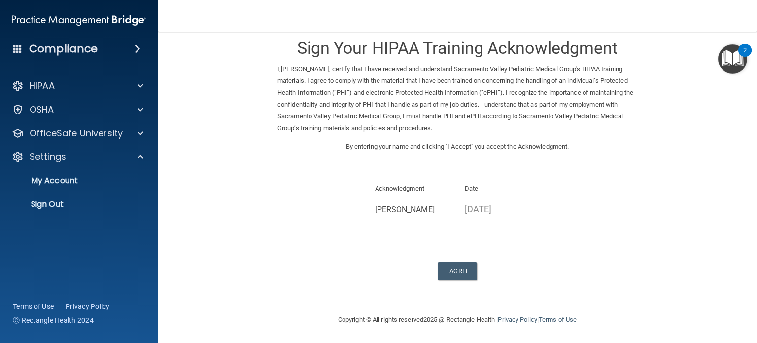
click at [190, 191] on form "Sign Your HIPAA Training Acknowledgment I, Engel Navea , certify that I have re…" at bounding box center [457, 166] width 560 height 276
click at [443, 270] on button "I Agree" at bounding box center [457, 271] width 39 height 18
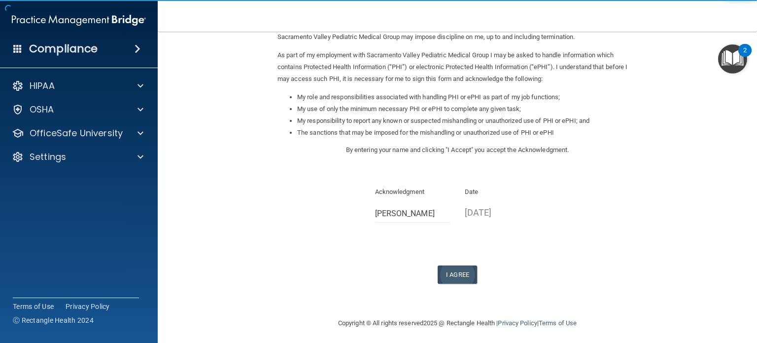
scroll to position [108, 0]
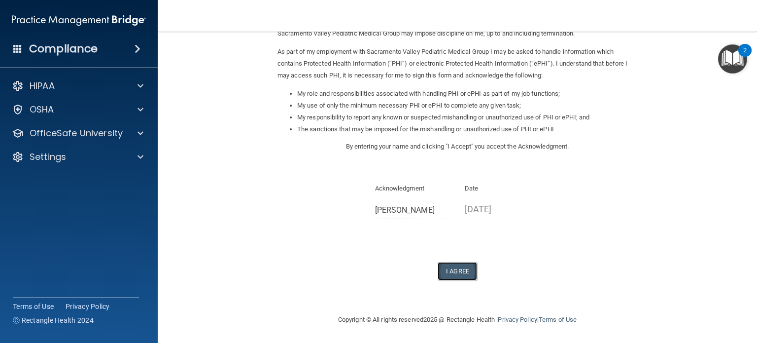
click at [452, 269] on button "I Agree" at bounding box center [457, 271] width 39 height 18
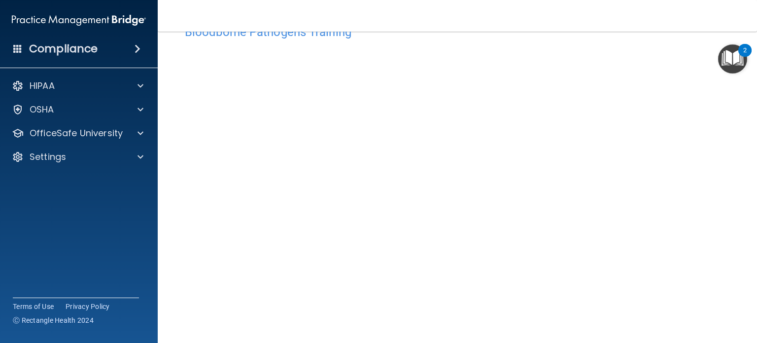
scroll to position [32, 0]
click at [56, 137] on p "OfficeSafe University" at bounding box center [76, 133] width 93 height 12
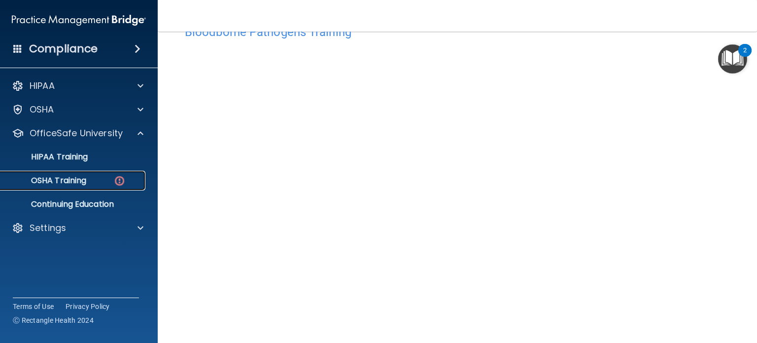
click at [72, 180] on p "OSHA Training" at bounding box center [46, 181] width 80 height 10
